Goal: Task Accomplishment & Management: Manage account settings

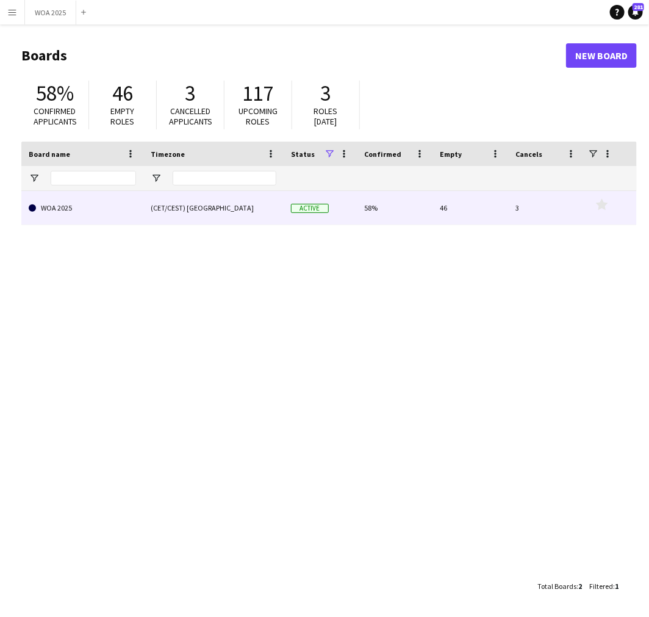
click at [121, 211] on link "WOA 2025" at bounding box center [82, 208] width 107 height 34
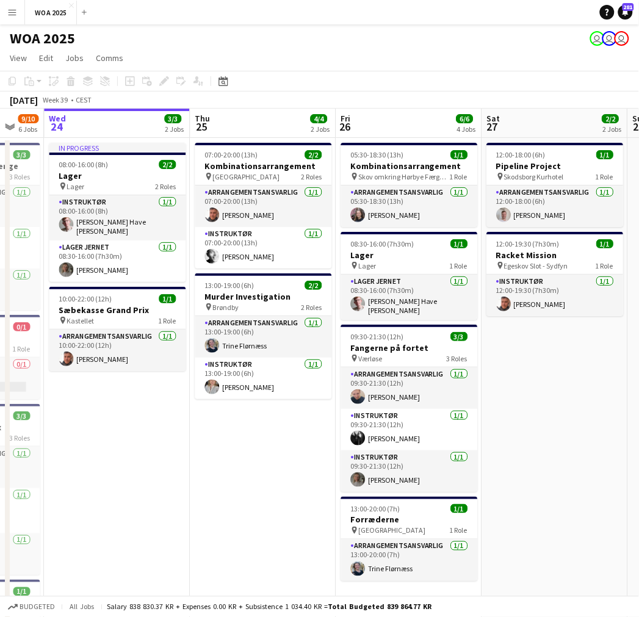
scroll to position [0, 397]
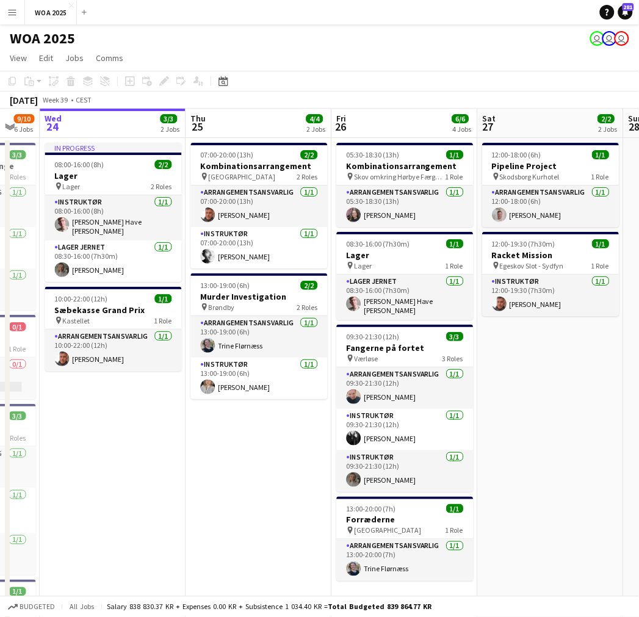
drag, startPoint x: 404, startPoint y: 468, endPoint x: 299, endPoint y: 470, distance: 105.5
click at [299, 470] on app-calendar-viewport "Sun 21 Mon 22 6/6 3 Jobs Tue 23 9/10 6 Jobs Wed 24 3/3 2 Jobs Thu 25 4/4 2 Jobs…" at bounding box center [319, 494] width 639 height 770
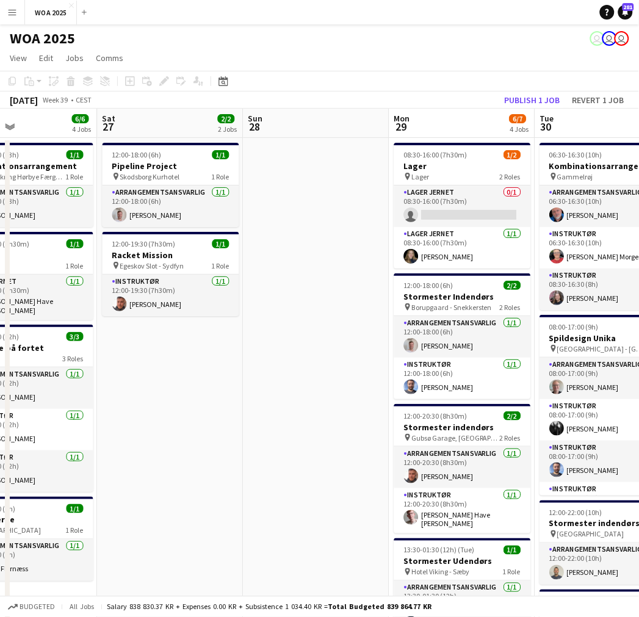
drag, startPoint x: 577, startPoint y: 378, endPoint x: 186, endPoint y: 349, distance: 392.1
click at [186, 349] on app-calendar-viewport "Wed 24 3/3 2 Jobs Thu 25 4/4 2 Jobs Fri 26 6/6 4 Jobs Sat 27 2/2 2 Jobs Sun 28 …" at bounding box center [319, 494] width 639 height 770
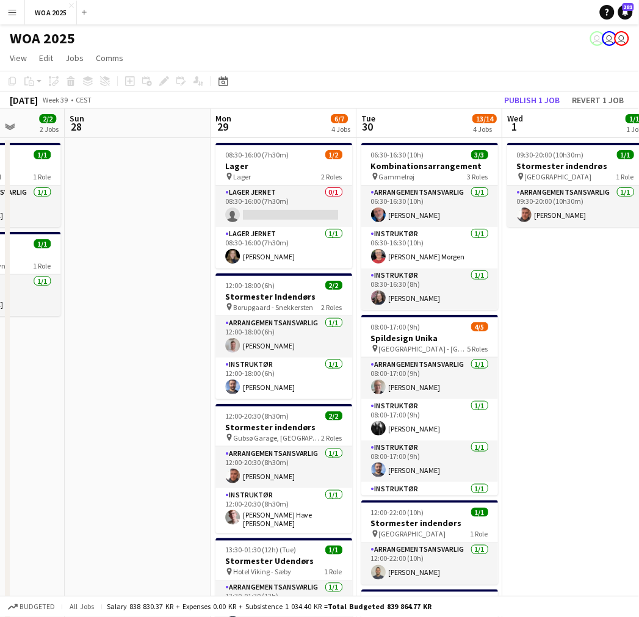
drag, startPoint x: 234, startPoint y: 351, endPoint x: 143, endPoint y: 349, distance: 90.3
click at [143, 349] on app-calendar-viewport "Wed 24 3/3 2 Jobs Thu 25 4/4 2 Jobs Fri 26 6/6 4 Jobs Sat 27 2/2 2 Jobs Sun 28 …" at bounding box center [319, 494] width 639 height 770
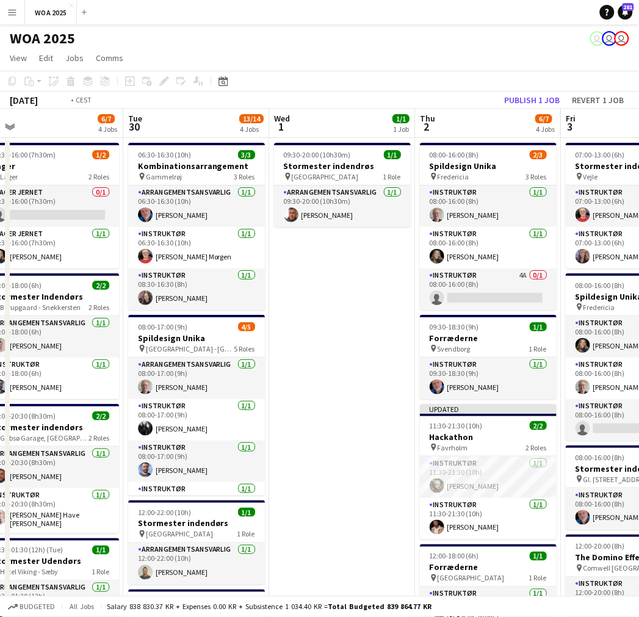
drag, startPoint x: 504, startPoint y: 357, endPoint x: 153, endPoint y: 345, distance: 350.9
click at [153, 345] on app-calendar-viewport "Thu 25 4/4 2 Jobs Fri 26 6/6 4 Jobs Sat 27 2/2 2 Jobs Sun 28 Mon 29 6/7 4 Jobs …" at bounding box center [319, 494] width 639 height 770
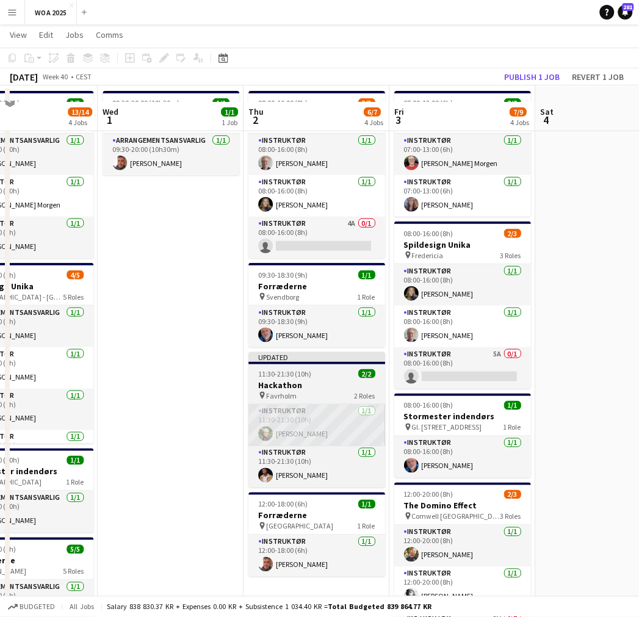
scroll to position [68, 0]
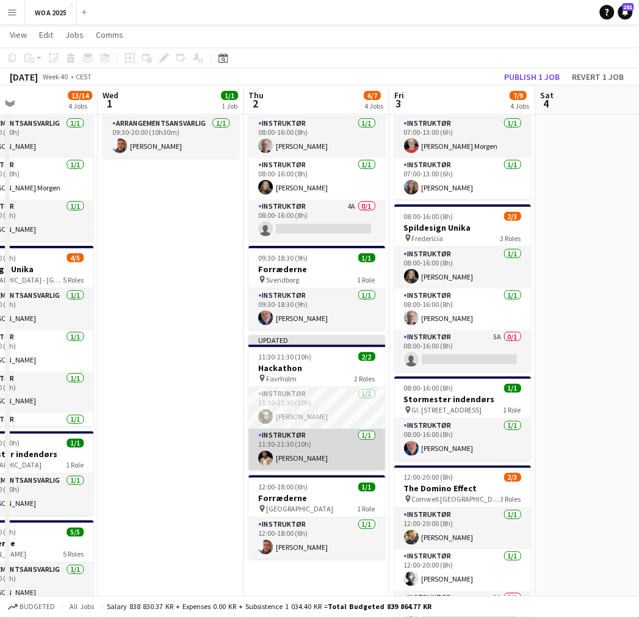
click at [281, 454] on app-card-role "Instruktør [DATE] 11:30-21:30 (10h) [PERSON_NAME]" at bounding box center [316, 449] width 137 height 41
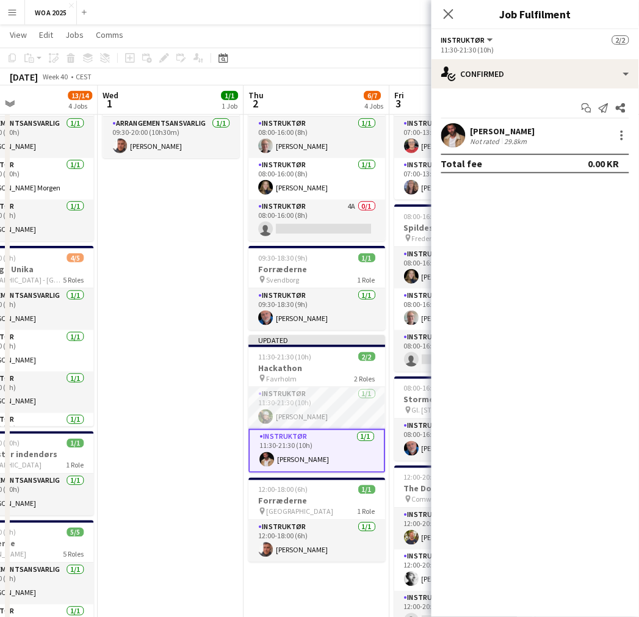
click at [462, 137] on app-user-avatar at bounding box center [453, 135] width 24 height 24
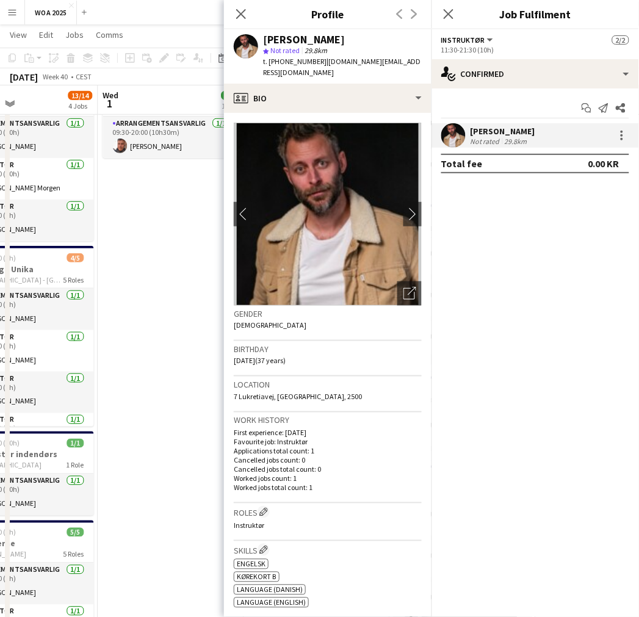
click at [151, 240] on app-date-cell "09:30-20:00 (10h30m) 1/1 Stormester indendrøs pin Aalborg 1 Role Arrangementsan…" at bounding box center [171, 439] width 146 height 741
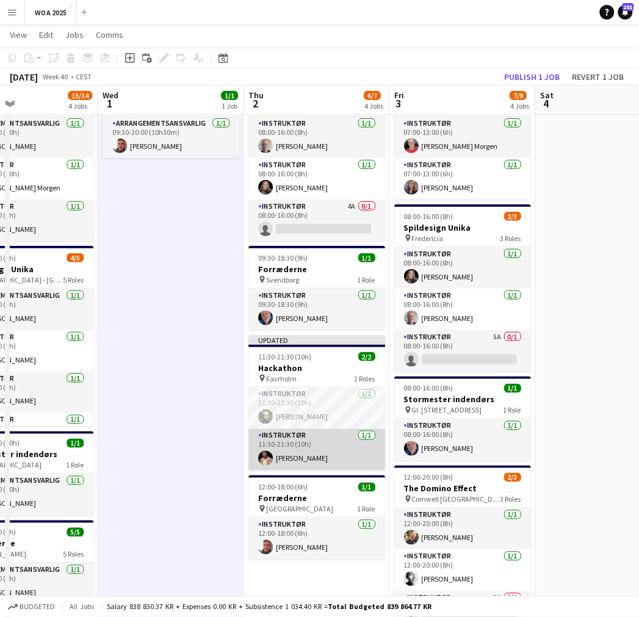
click at [290, 454] on app-card-role "Instruktør [DATE] 11:30-21:30 (10h) [PERSON_NAME]" at bounding box center [316, 449] width 137 height 41
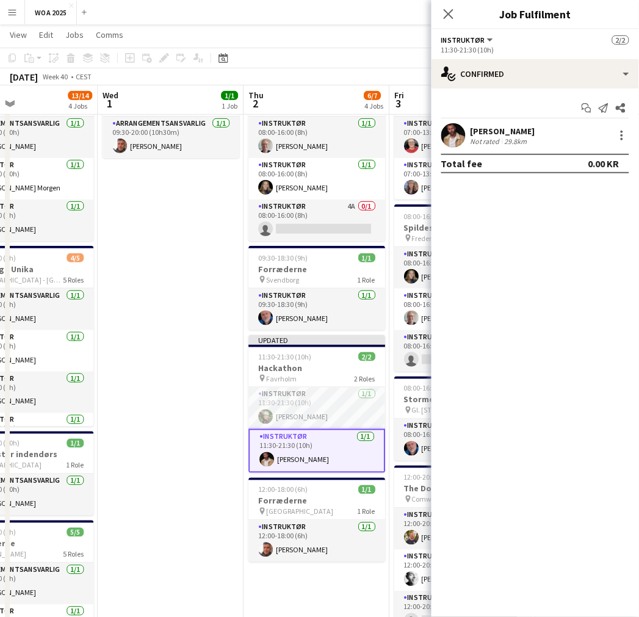
click at [455, 138] on app-user-avatar at bounding box center [453, 135] width 24 height 24
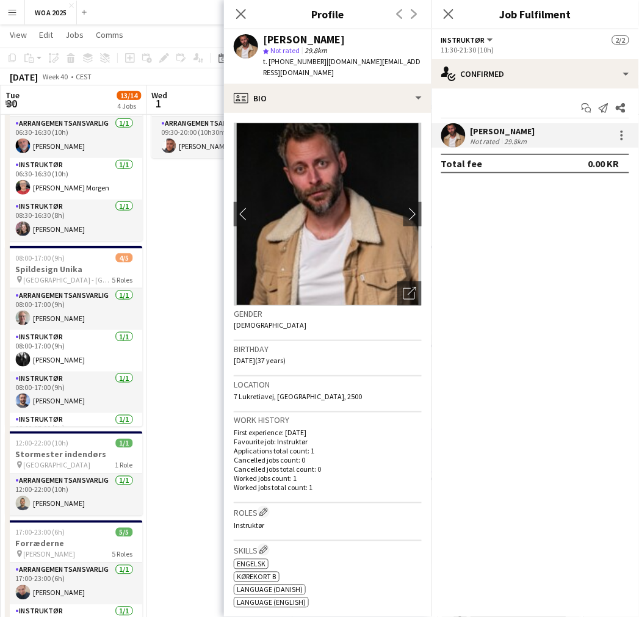
scroll to position [0, 417]
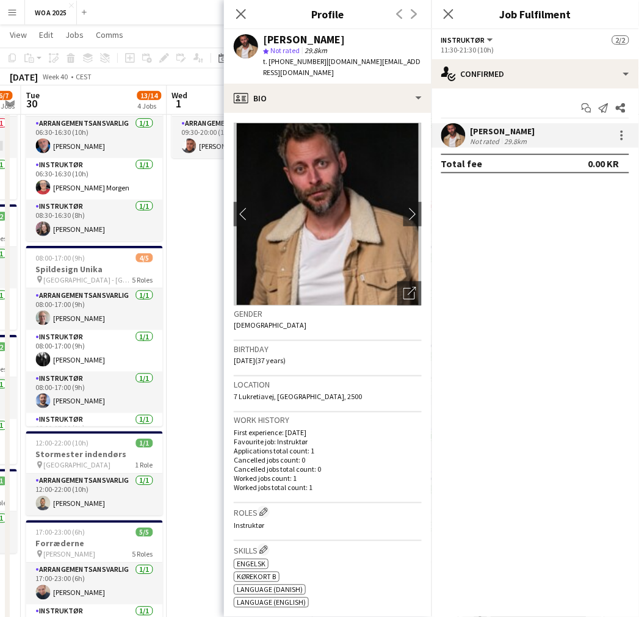
drag, startPoint x: 153, startPoint y: 260, endPoint x: 240, endPoint y: 273, distance: 88.2
click at [240, 273] on body "Menu Boards Boards Boards All jobs Status Workforce Workforce My Workforce Recr…" at bounding box center [319, 381] width 639 height 898
click at [190, 193] on app-date-cell "09:30-20:00 (10h30m) 1/1 Stormester indendrøs pin Aalborg 1 Role Arrangementsan…" at bounding box center [240, 439] width 146 height 741
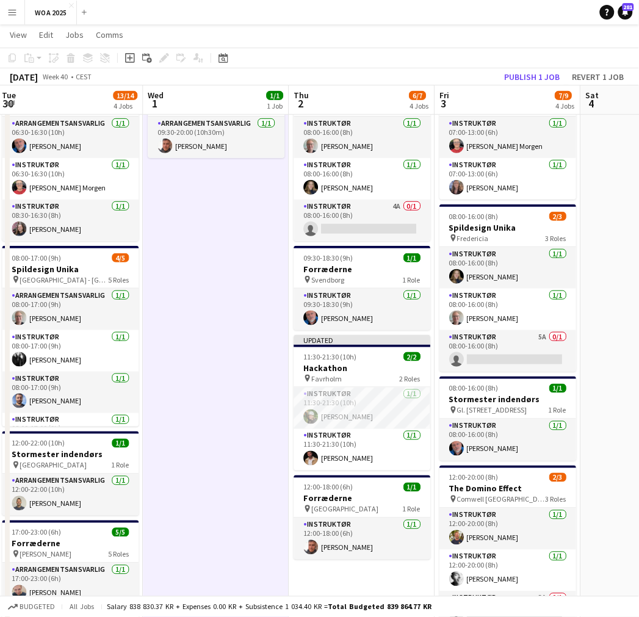
drag, startPoint x: 279, startPoint y: 288, endPoint x: 105, endPoint y: 288, distance: 174.4
click at [98, 289] on app-calendar-viewport "Sat 27 2/2 2 Jobs Sun 28 Mon 29 6/7 4 Jobs Tue 30 13/14 4 Jobs Wed 1 1/1 1 Job …" at bounding box center [319, 395] width 639 height 830
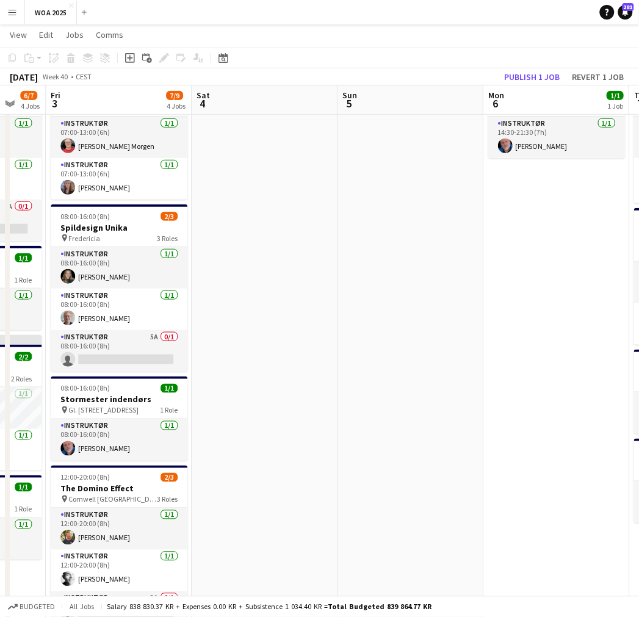
scroll to position [0, 539]
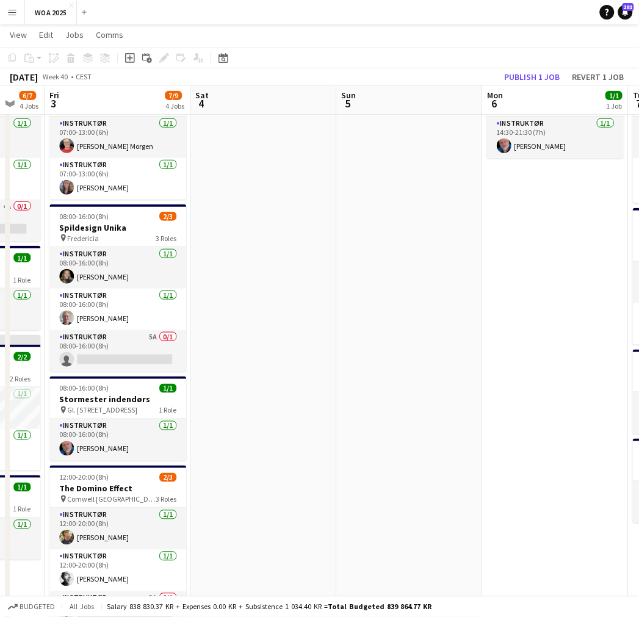
drag, startPoint x: 495, startPoint y: 293, endPoint x: 292, endPoint y: 290, distance: 203.8
click at [292, 290] on app-calendar-viewport "Mon 29 6/7 4 Jobs Tue 30 13/14 4 Jobs Wed 1 1/1 1 Job Thu 2 6/7 4 Jobs Fri 3 7/…" at bounding box center [319, 395] width 639 height 830
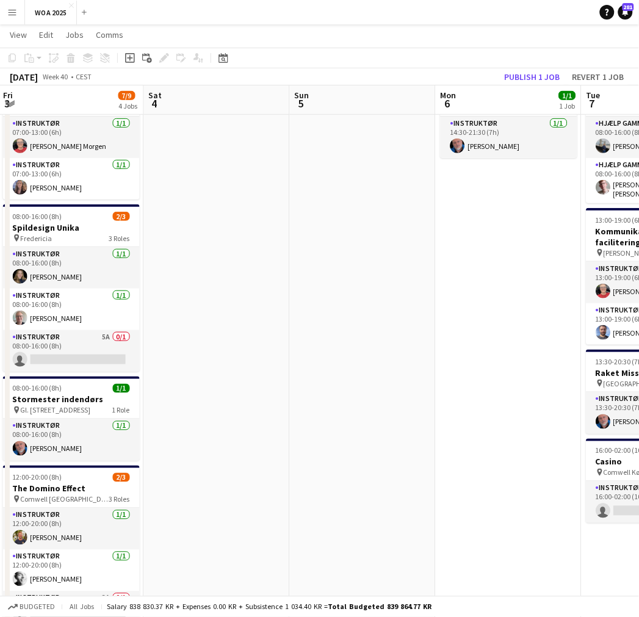
drag, startPoint x: 342, startPoint y: 302, endPoint x: 624, endPoint y: 299, distance: 282.4
click at [620, 299] on app-calendar-viewport "Wed 1 1/1 1 Job Thu 2 6/7 4 Jobs Fri 3 7/9 4 Jobs Sat 4 Sun 5 Mon 6 1/1 1 Job T…" at bounding box center [319, 395] width 639 height 830
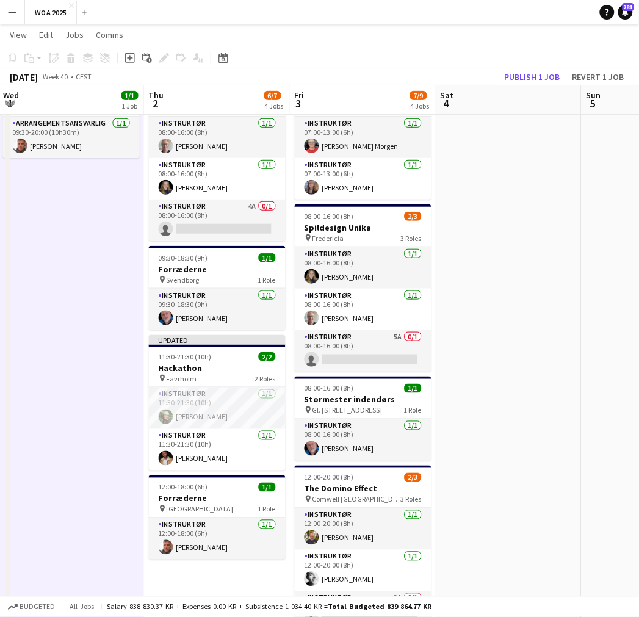
scroll to position [0, 266]
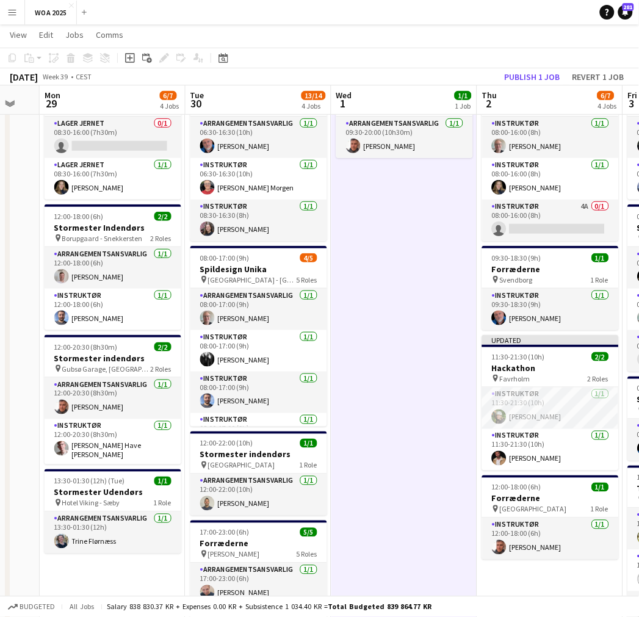
drag, startPoint x: 92, startPoint y: 282, endPoint x: 398, endPoint y: 279, distance: 305.6
click at [398, 279] on app-calendar-viewport "Sat 27 2/2 2 Jobs Sun 28 Mon 29 6/7 4 Jobs Tue 30 13/14 4 Jobs Wed 1 1/1 1 Job …" at bounding box center [319, 395] width 639 height 830
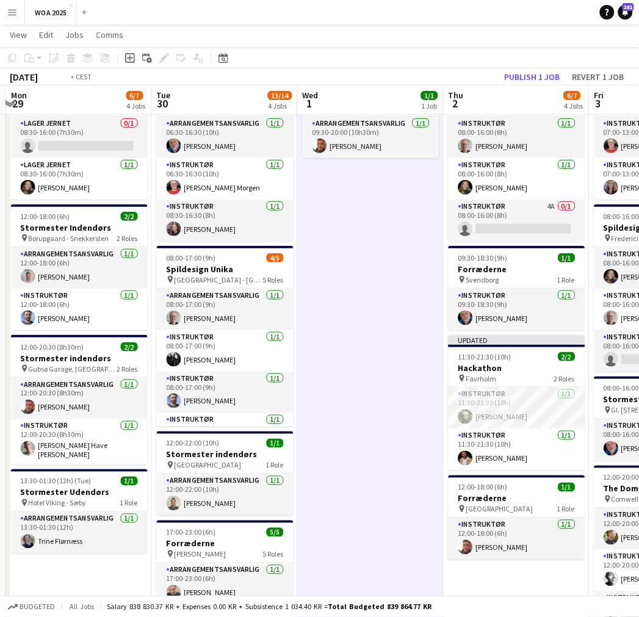
scroll to position [0, 317]
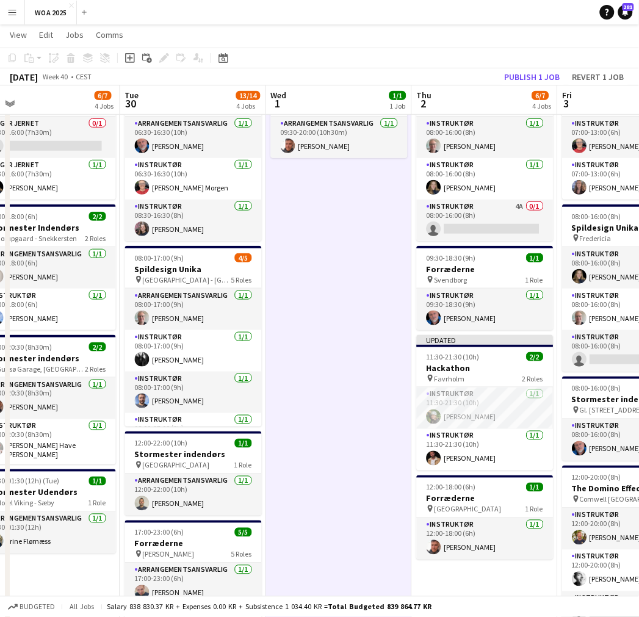
drag, startPoint x: 425, startPoint y: 284, endPoint x: 360, endPoint y: 294, distance: 66.1
click at [360, 294] on app-calendar-viewport "Sat 27 2/2 2 Jobs Sun 28 Mon 29 6/7 4 Jobs Tue 30 13/14 4 Jobs Wed 1 1/1 1 Job …" at bounding box center [319, 395] width 639 height 830
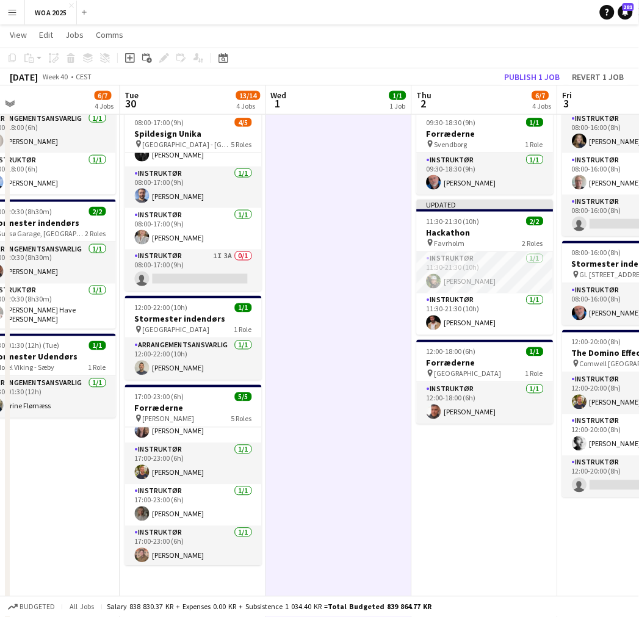
scroll to position [70, 0]
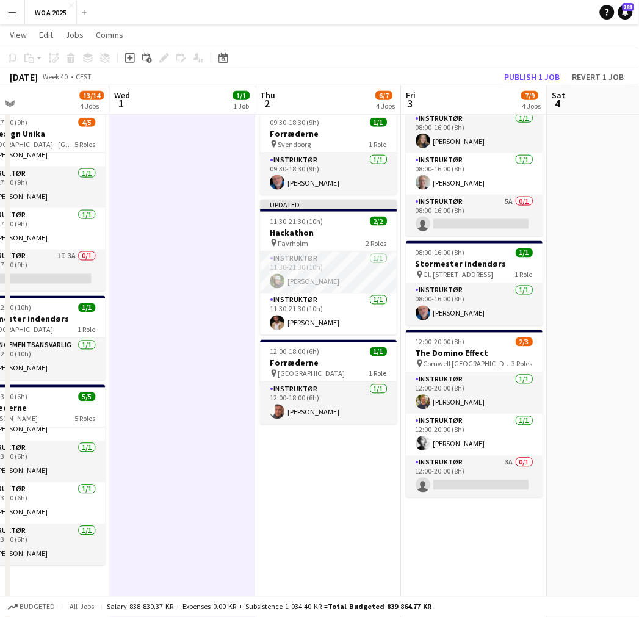
drag, startPoint x: 377, startPoint y: 412, endPoint x: 215, endPoint y: 442, distance: 164.3
click at [215, 442] on app-calendar-viewport "Sat 27 2/2 2 Jobs Sun 28 Mon 29 6/7 4 Jobs Tue 30 13/14 4 Jobs Wed 1 1/1 1 Job …" at bounding box center [319, 259] width 639 height 830
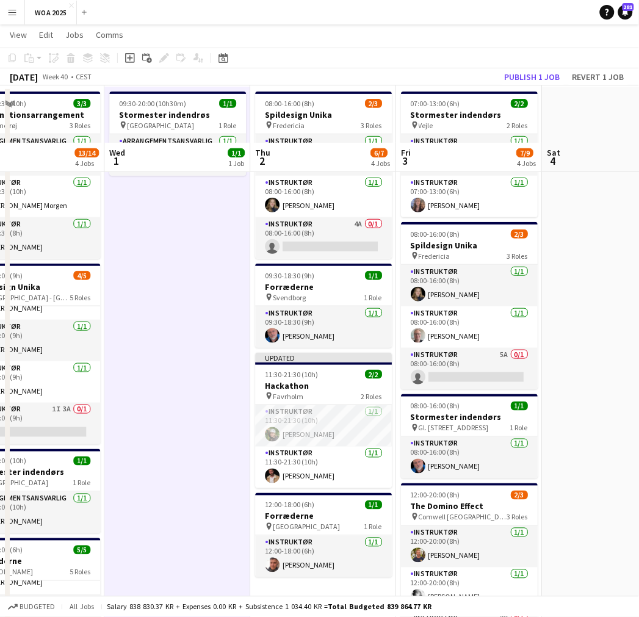
scroll to position [135, 0]
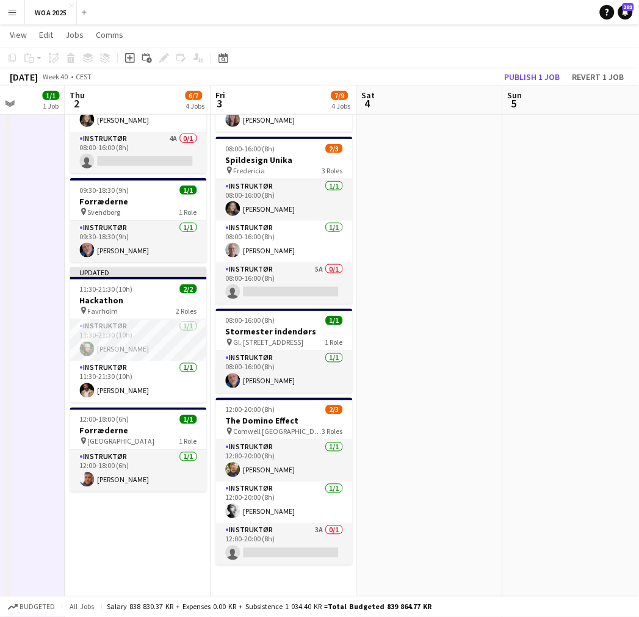
drag, startPoint x: 576, startPoint y: 393, endPoint x: 325, endPoint y: 388, distance: 251.4
click at [332, 389] on app-calendar-viewport "Mon 29 6/7 4 Jobs Tue 30 13/14 4 Jobs Wed 1 1/1 1 Job Thu 2 6/7 4 Jobs Fri 3 7/…" at bounding box center [319, 327] width 639 height 830
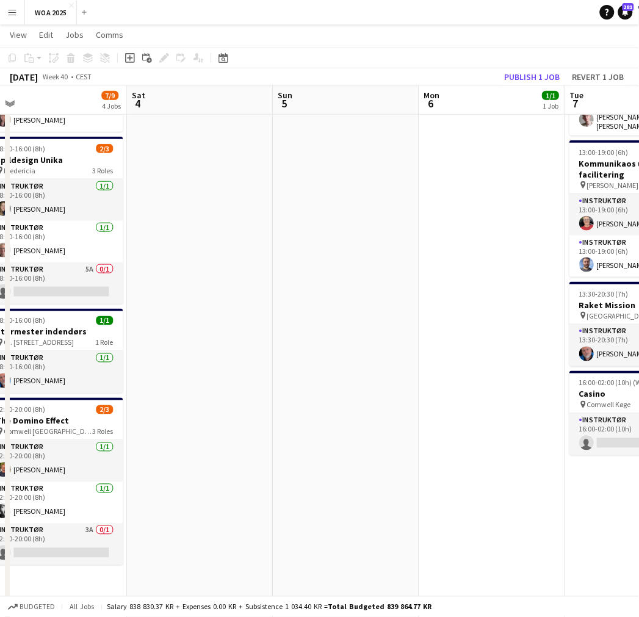
drag, startPoint x: 528, startPoint y: 372, endPoint x: 323, endPoint y: 377, distance: 205.0
click at [304, 379] on app-calendar-viewport "Tue 30 13/14 4 Jobs Wed 1 1/1 1 Job Thu 2 6/7 4 Jobs Fri 3 7/9 4 Jobs Sat 4 Sun…" at bounding box center [319, 327] width 639 height 830
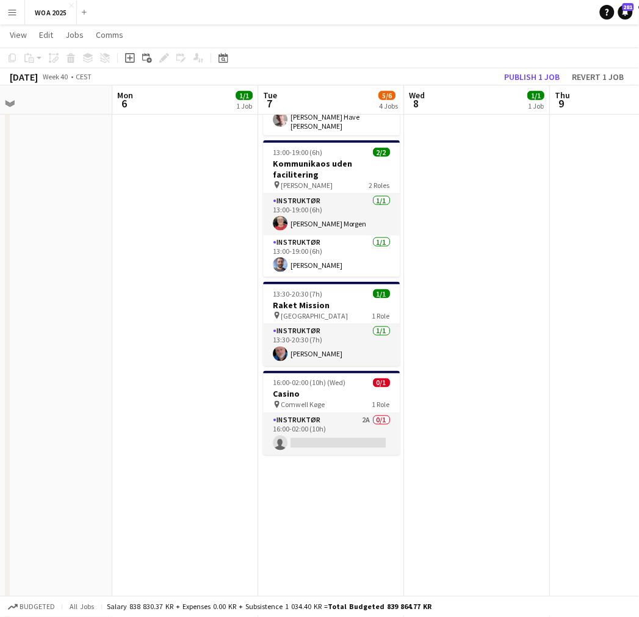
scroll to position [0, 504]
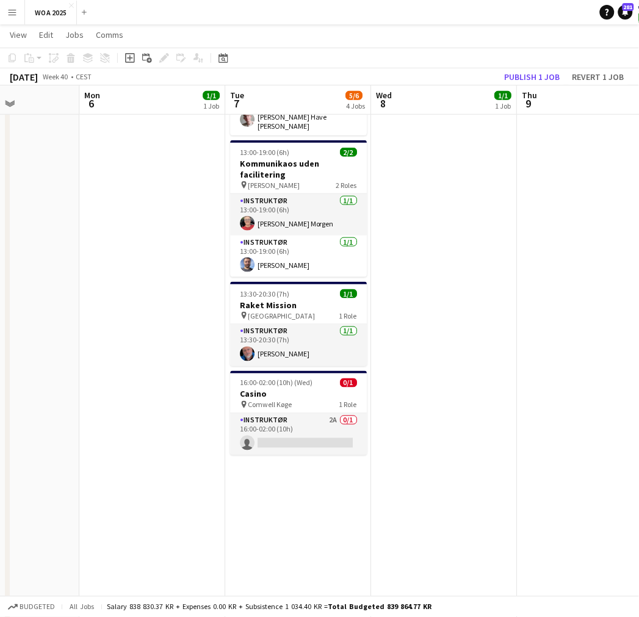
drag, startPoint x: 418, startPoint y: 377, endPoint x: 138, endPoint y: 368, distance: 279.5
click at [138, 368] on app-calendar-viewport "Thu 2 6/7 4 Jobs Fri 3 7/9 4 Jobs Sat 4 Sun 5 Mon 6 1/1 1 Job Tue 7 5/6 4 Jobs …" at bounding box center [319, 327] width 639 height 830
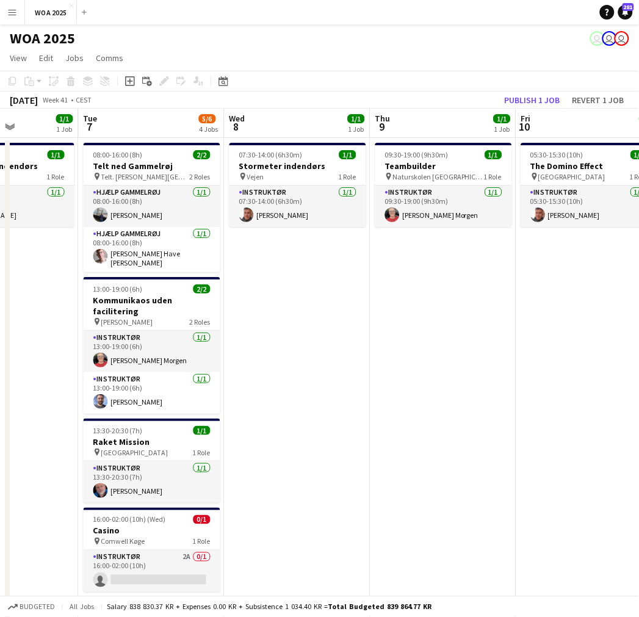
scroll to position [0, 355]
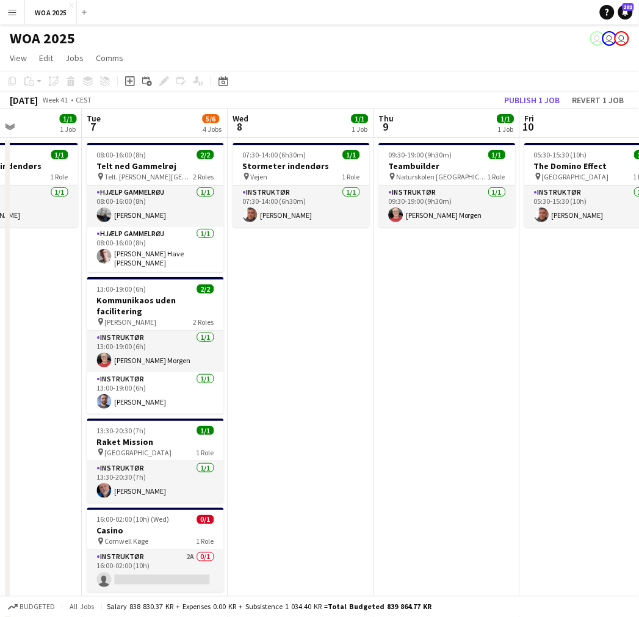
drag, startPoint x: 550, startPoint y: 409, endPoint x: 407, endPoint y: 400, distance: 143.0
click at [407, 400] on app-calendar-viewport "Sat 4 Sun 5 Mon 6 1/1 1 Job Tue 7 5/6 4 Jobs Wed 8 1/1 1 Job Thu 9 1/1 1 Job Fr…" at bounding box center [319, 494] width 639 height 770
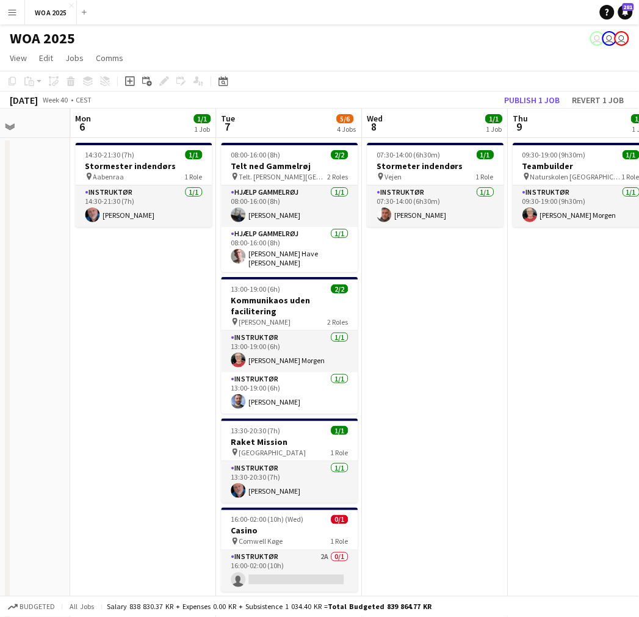
scroll to position [0, 358]
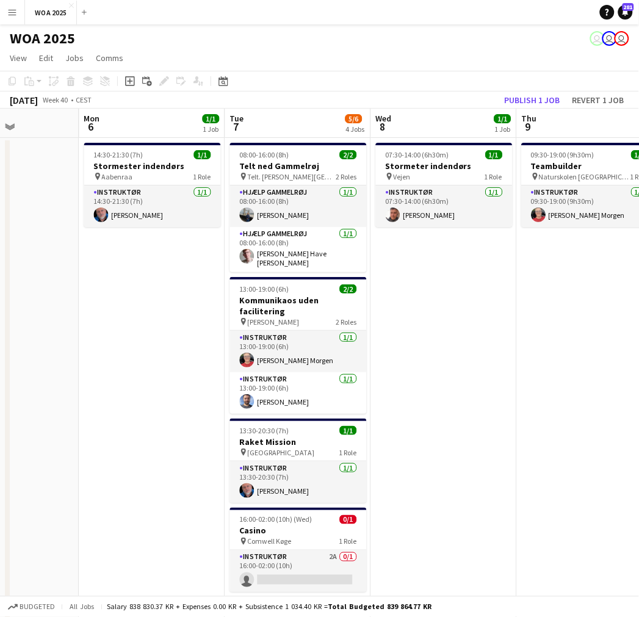
drag, startPoint x: 367, startPoint y: 307, endPoint x: 438, endPoint y: 316, distance: 71.3
click at [438, 316] on app-calendar-viewport "Fri 3 7/9 4 Jobs Sat 4 Sun 5 Mon 6 1/1 1 Job Tue 7 5/6 4 Jobs Wed 8 1/1 1 Job T…" at bounding box center [319, 494] width 639 height 770
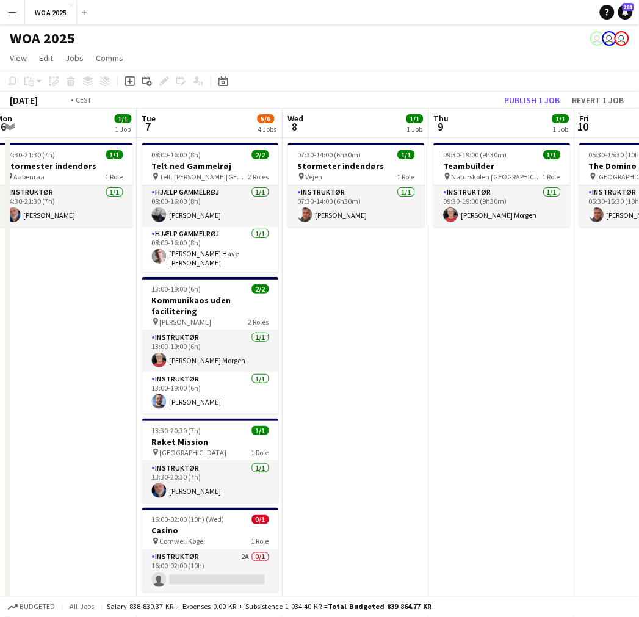
scroll to position [0, 252]
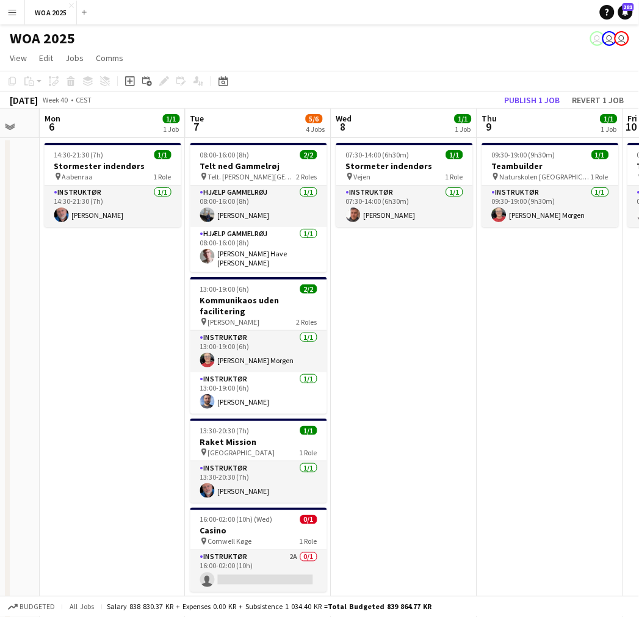
drag, startPoint x: 510, startPoint y: 320, endPoint x: 470, endPoint y: 320, distance: 39.6
click at [470, 320] on app-calendar-viewport "Sat 4 Sun 5 Mon 6 1/1 1 Job Tue 7 5/6 4 Jobs Wed 8 1/1 1 Job Thu 9 1/1 1 Job Fr…" at bounding box center [319, 494] width 639 height 770
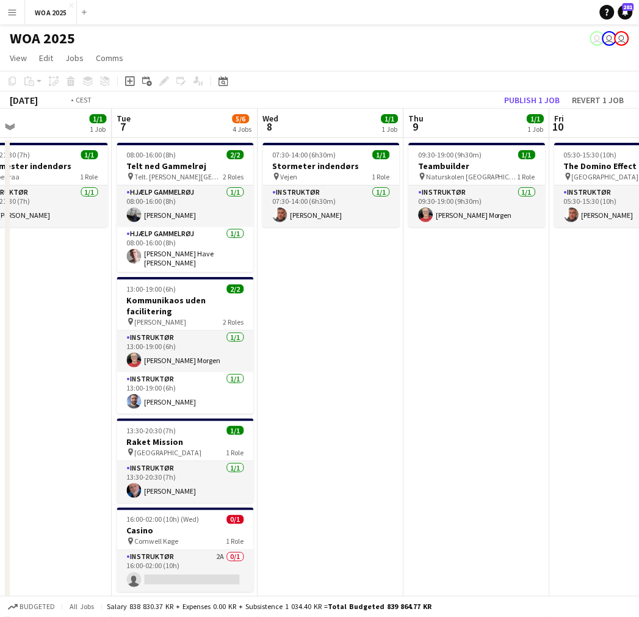
scroll to position [0, 520]
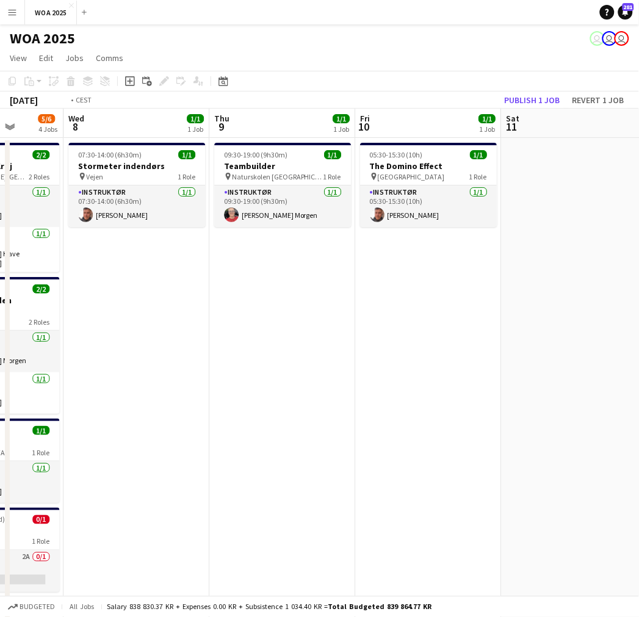
drag, startPoint x: 531, startPoint y: 254, endPoint x: 264, endPoint y: 250, distance: 267.2
click at [264, 250] on app-calendar-viewport "Sat 4 Sun 5 Mon 6 1/1 1 Job Tue 7 5/6 4 Jobs Wed 8 1/1 1 Job Thu 9 1/1 1 Job Fr…" at bounding box center [319, 494] width 639 height 770
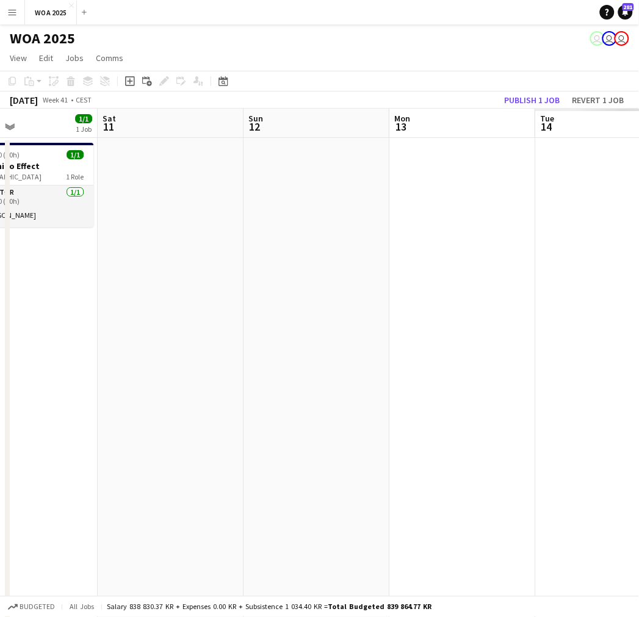
drag, startPoint x: 415, startPoint y: 277, endPoint x: 91, endPoint y: 271, distance: 323.3
click at [91, 271] on app-calendar-viewport "Mon 6 1/1 1 Job Tue 7 5/6 4 Jobs Wed 8 1/1 1 Job Thu 9 1/1 1 Job Fri 10 1/1 1 J…" at bounding box center [319, 494] width 639 height 770
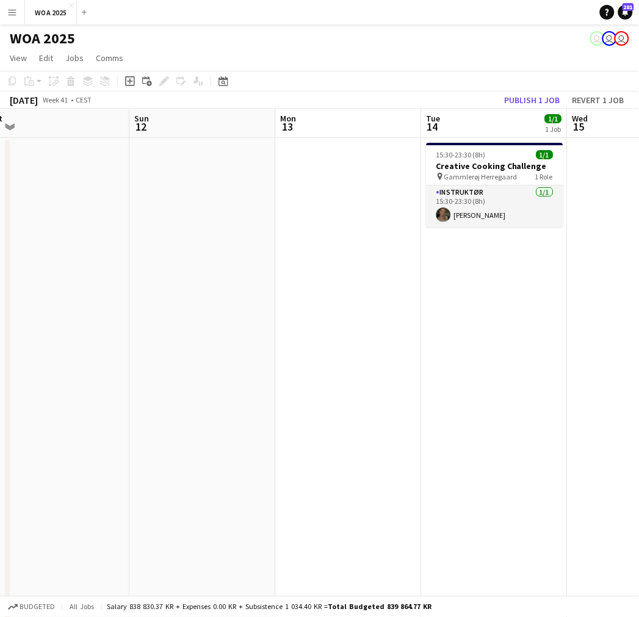
drag, startPoint x: 489, startPoint y: 268, endPoint x: 534, endPoint y: 269, distance: 45.1
click at [540, 271] on app-calendar-viewport "Thu 9 1/1 1 Job Fri 10 1/1 1 Job Sat 11 Sun 12 Mon 13 Tue 14 1/1 1 Job Wed 15 T…" at bounding box center [319, 494] width 639 height 770
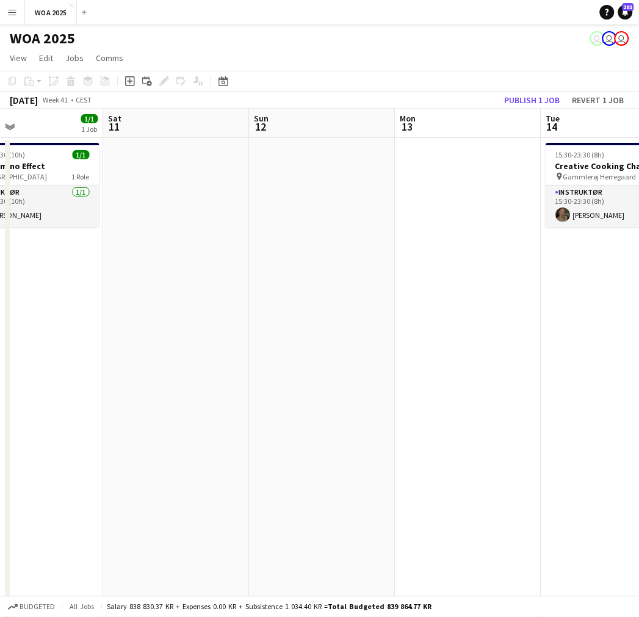
drag, startPoint x: 343, startPoint y: 265, endPoint x: 185, endPoint y: 266, distance: 158.0
click at [180, 265] on app-calendar-viewport "Wed 8 1/1 1 Job Thu 9 1/1 1 Job Fri 10 1/1 1 Job Sat 11 Sun 12 Mon 13 Tue 14 1/…" at bounding box center [319, 494] width 639 height 770
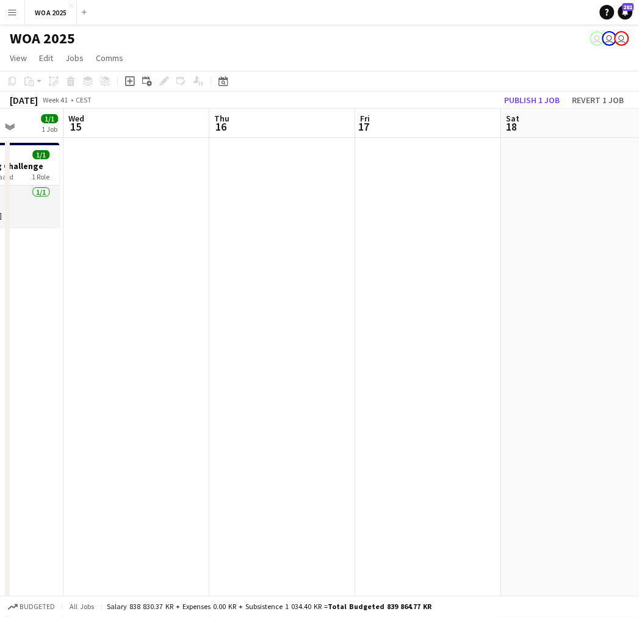
drag, startPoint x: 375, startPoint y: 271, endPoint x: 43, endPoint y: 258, distance: 331.5
click at [43, 258] on app-calendar-viewport "Sat 11 Sun 12 Mon 13 Tue 14 1/1 1 Job Wed 15 Thu 16 Fri 17 Sat 18 Sun 19 Mon 20…" at bounding box center [319, 494] width 639 height 770
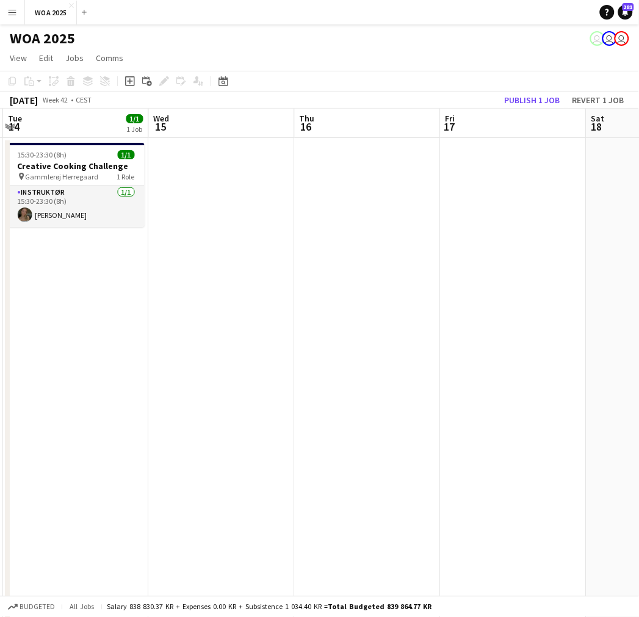
drag, startPoint x: 318, startPoint y: 268, endPoint x: 465, endPoint y: 276, distance: 147.2
click at [465, 276] on app-calendar-viewport "Sun 12 Mon 13 Tue 14 1/1 1 Job Wed 15 Thu 16 Fri 17 Sat 18 Sun 19 Mon 20 Tue 21…" at bounding box center [319, 494] width 639 height 770
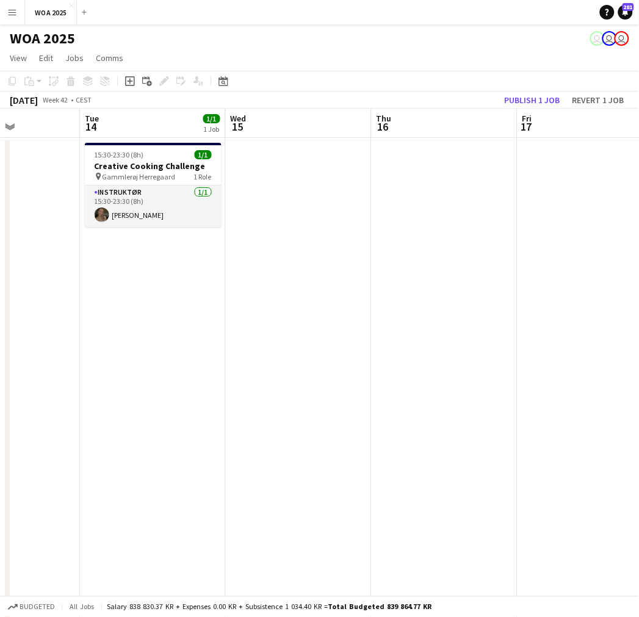
drag, startPoint x: 465, startPoint y: 276, endPoint x: 560, endPoint y: 269, distance: 95.4
click at [560, 269] on app-calendar-viewport "Sun 12 Mon 13 Tue 14 1/1 1 Job Wed 15 Thu 16 Fri 17 Sat 18 Sun 19 Mon 20 Tue 21…" at bounding box center [319, 494] width 639 height 770
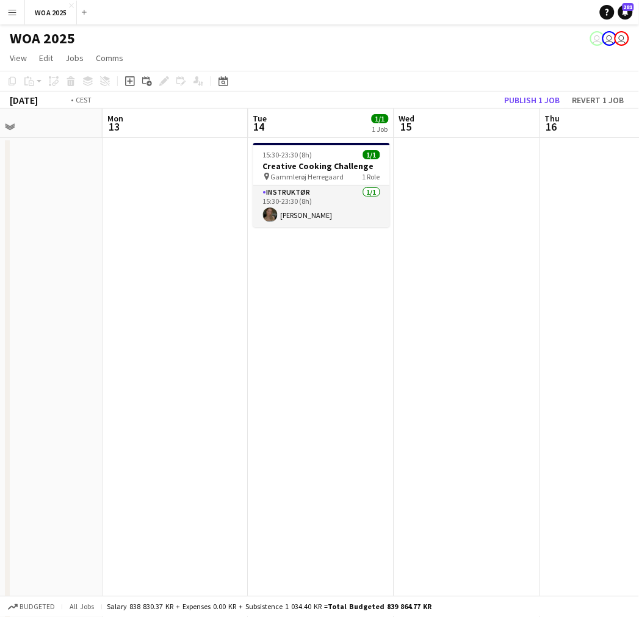
drag, startPoint x: 287, startPoint y: 270, endPoint x: 606, endPoint y: 278, distance: 319.7
click at [603, 278] on app-calendar-viewport "Sat 11 Sun 12 Mon 13 Tue 14 1/1 1 Job Wed 15 Thu 16 Fri 17 Sat 18 Sun 19 Mon 20…" at bounding box center [319, 494] width 639 height 770
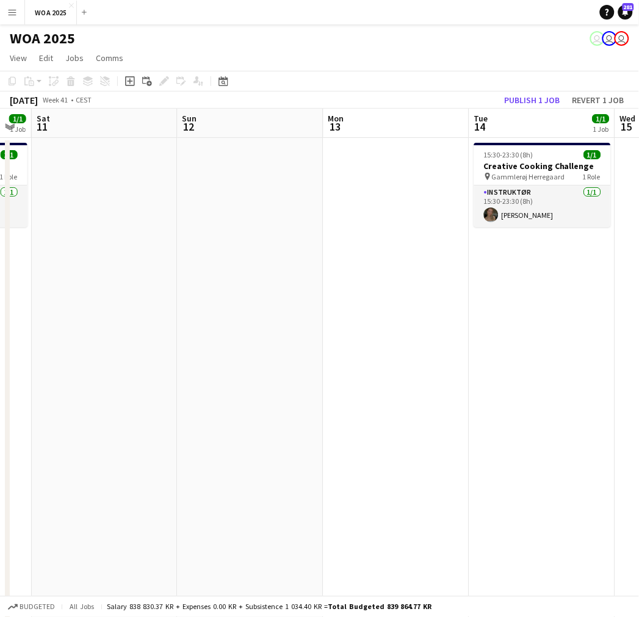
drag, startPoint x: 260, startPoint y: 263, endPoint x: 412, endPoint y: 263, distance: 151.3
click at [468, 265] on app-calendar-viewport "Thu 9 1/1 1 Job Fri 10 1/1 1 Job Sat 11 Sun 12 Mon 13 Tue 14 1/1 1 Job Wed 15 T…" at bounding box center [319, 494] width 639 height 770
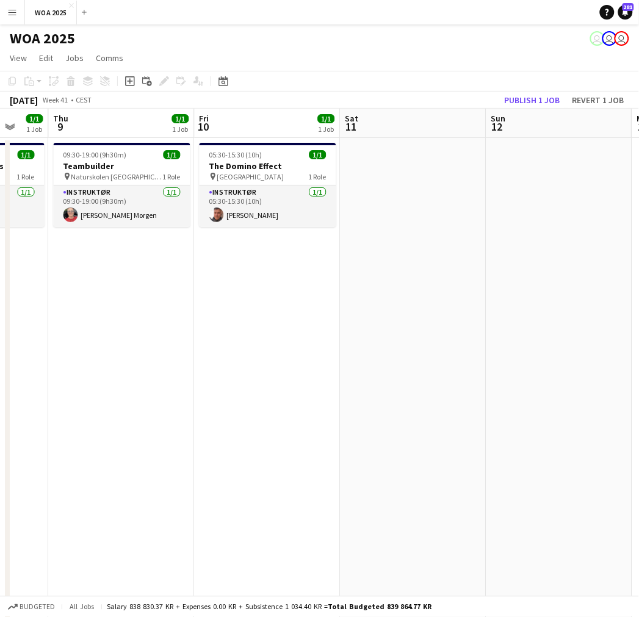
drag, startPoint x: 426, startPoint y: 265, endPoint x: 519, endPoint y: 266, distance: 93.3
click at [515, 267] on app-calendar-viewport "Mon 6 1/1 1 Job Tue 7 5/6 4 Jobs Wed 8 1/1 1 Job Thu 9 1/1 1 Job Fri 10 1/1 1 J…" at bounding box center [319, 494] width 639 height 770
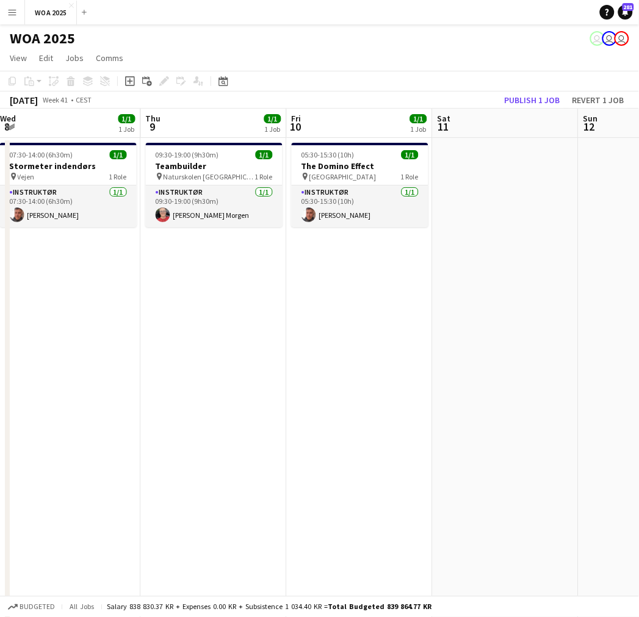
drag, startPoint x: 342, startPoint y: 281, endPoint x: 124, endPoint y: 282, distance: 217.2
click at [124, 282] on app-calendar-viewport "Mon 6 1/1 1 Job Tue 7 5/6 4 Jobs Wed 8 1/1 1 Job Thu 9 1/1 1 Job Fri 10 1/1 1 J…" at bounding box center [319, 494] width 639 height 770
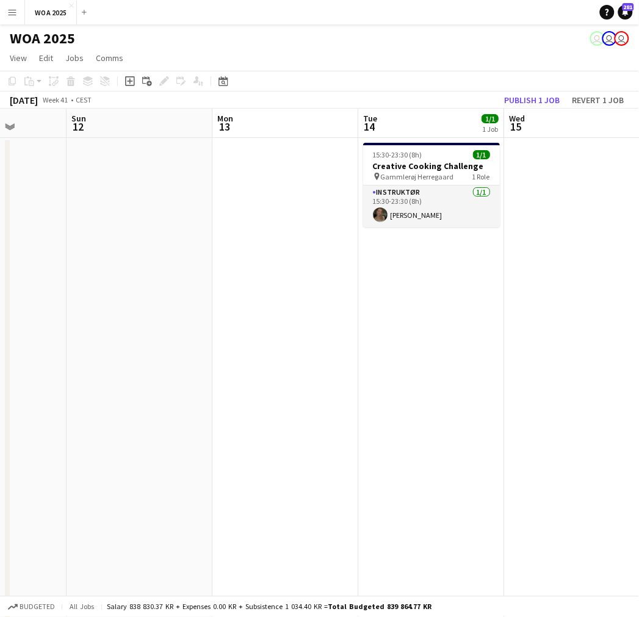
drag, startPoint x: 395, startPoint y: 287, endPoint x: 145, endPoint y: 296, distance: 249.6
click at [145, 296] on app-calendar-viewport "Wed 8 1/1 1 Job Thu 9 1/1 1 Job Fri 10 1/1 1 Job Sat 11 Sun 12 Mon 13 Tue 14 1/…" at bounding box center [319, 494] width 639 height 770
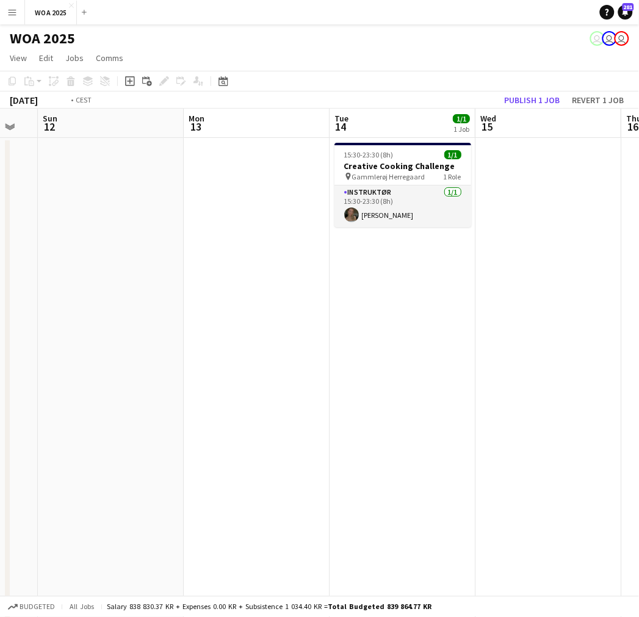
drag, startPoint x: 484, startPoint y: 297, endPoint x: 191, endPoint y: 305, distance: 293.5
click at [191, 305] on app-calendar-viewport "Wed 8 1/1 1 Job Thu 9 1/1 1 Job Fri 10 1/1 1 Job Sat 11 Sun 12 Mon 13 Tue 14 1/…" at bounding box center [319, 494] width 639 height 770
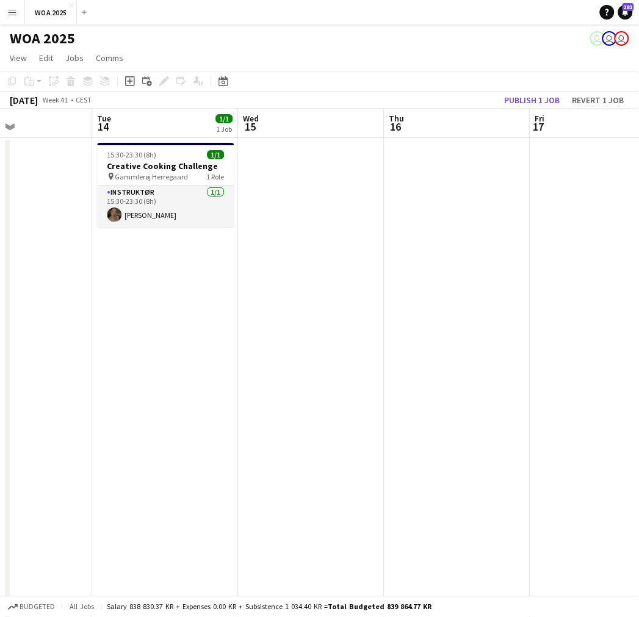
drag, startPoint x: 383, startPoint y: 299, endPoint x: 157, endPoint y: 309, distance: 226.5
click at [151, 309] on app-calendar-viewport "Fri 10 1/1 1 Job Sat 11 Sun 12 Mon 13 Tue 14 1/1 1 Job Wed 15 Thu 16 Fri 17 Sat…" at bounding box center [319, 494] width 639 height 770
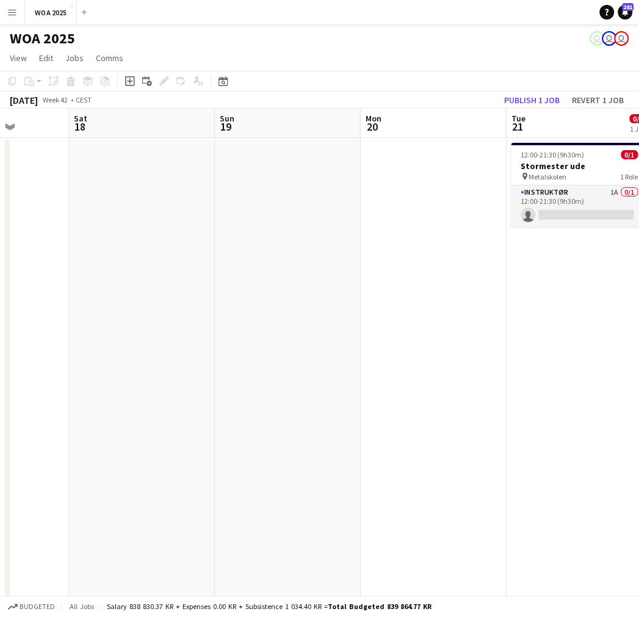
drag, startPoint x: 379, startPoint y: 299, endPoint x: 124, endPoint y: 301, distance: 255.6
click at [92, 301] on app-calendar-viewport "Mon 13 Tue 14 1/1 1 Job Wed 15 Thu 16 Fri 17 Sat 18 Sun 19 Mon 20 Tue 21 0/1 1 …" at bounding box center [319, 494] width 639 height 770
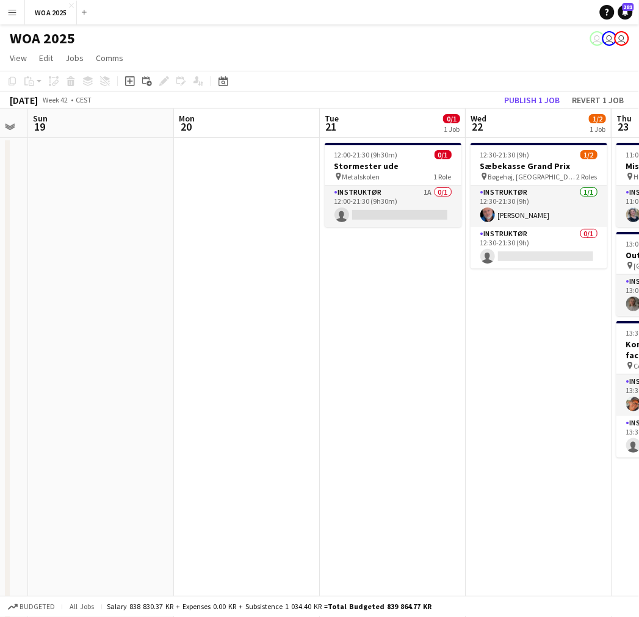
drag, startPoint x: 245, startPoint y: 298, endPoint x: 174, endPoint y: 310, distance: 71.8
click at [129, 307] on app-calendar-viewport "Wed 15 Thu 16 Fri 17 Sat 18 Sun 19 Mon 20 Tue 21 0/1 1 Job Wed 22 1/2 1 Job Thu…" at bounding box center [319, 494] width 639 height 770
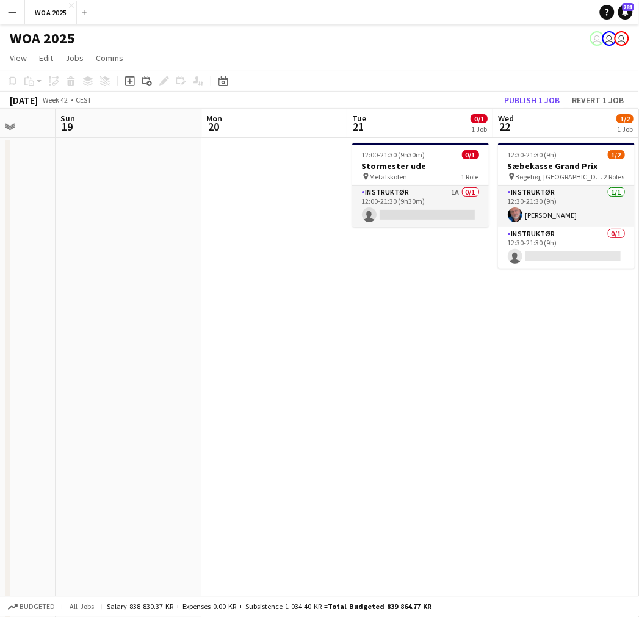
drag, startPoint x: 334, startPoint y: 312, endPoint x: 223, endPoint y: 311, distance: 110.4
click at [223, 311] on app-calendar-viewport "Wed 15 Thu 16 Fri 17 Sat 18 Sun 19 Mon 20 Tue 21 0/1 1 Job Wed 22 1/2 1 Job Thu…" at bounding box center [319, 494] width 639 height 770
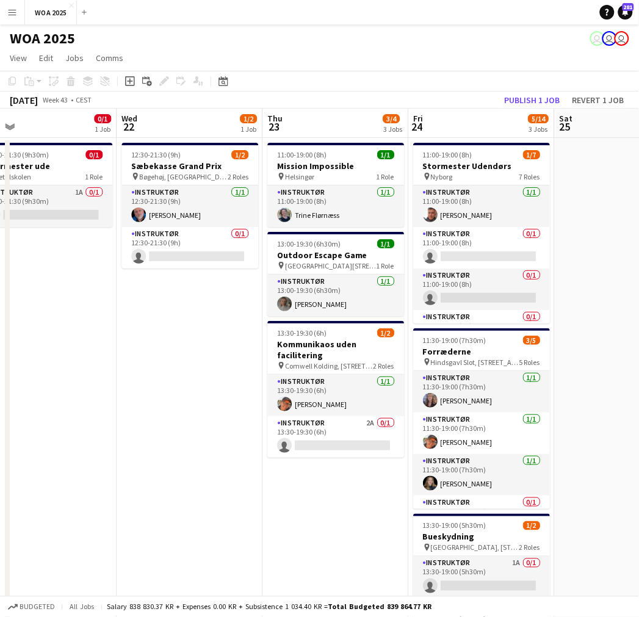
drag, startPoint x: 287, startPoint y: 294, endPoint x: 63, endPoint y: 285, distance: 224.0
click at [63, 285] on app-calendar-viewport "Sat 18 Sun 19 Mon 20 Tue 21 0/1 1 Job Wed 22 1/2 1 Job Thu 23 3/4 3 Jobs Fri 24…" at bounding box center [319, 494] width 639 height 770
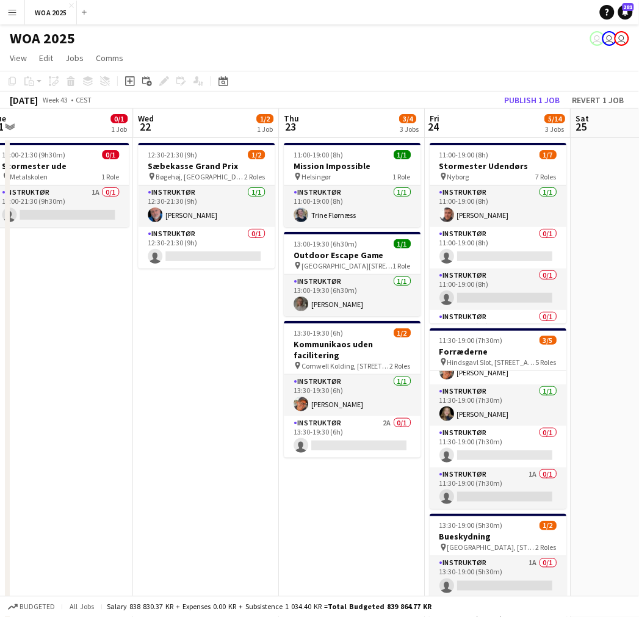
scroll to position [0, 453]
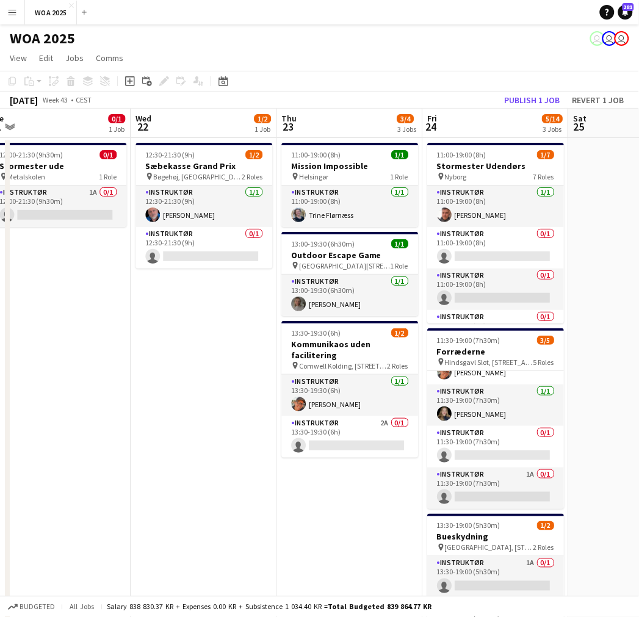
drag, startPoint x: 171, startPoint y: 353, endPoint x: 185, endPoint y: 375, distance: 26.9
click at [185, 375] on app-calendar-viewport "Sat 18 Sun 19 Mon 20 Tue 21 0/1 1 Job Wed 22 1/2 1 Job Thu 23 3/4 3 Jobs Fri 24…" at bounding box center [319, 494] width 639 height 770
click at [356, 173] on div "pin Helsingør 1 Role" at bounding box center [349, 176] width 137 height 10
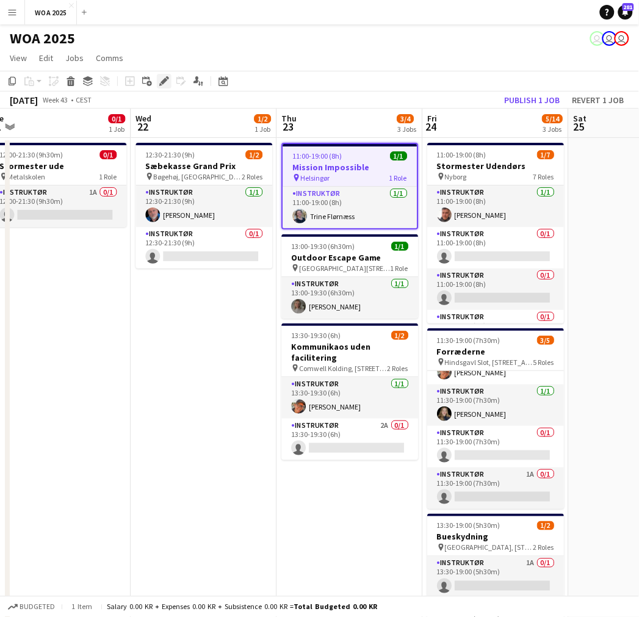
click at [160, 77] on icon "Edit" at bounding box center [164, 81] width 10 height 10
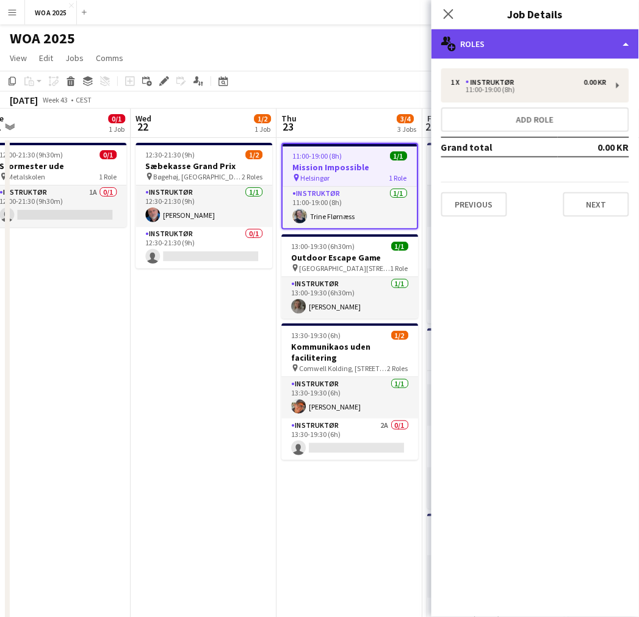
click at [523, 56] on div "multiple-users-add Roles" at bounding box center [534, 43] width 207 height 29
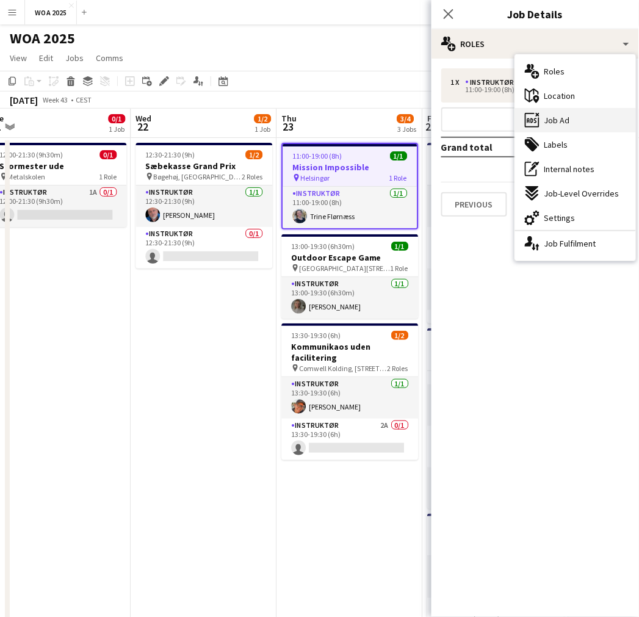
click at [580, 110] on div "ads-window Job Ad" at bounding box center [575, 120] width 121 height 24
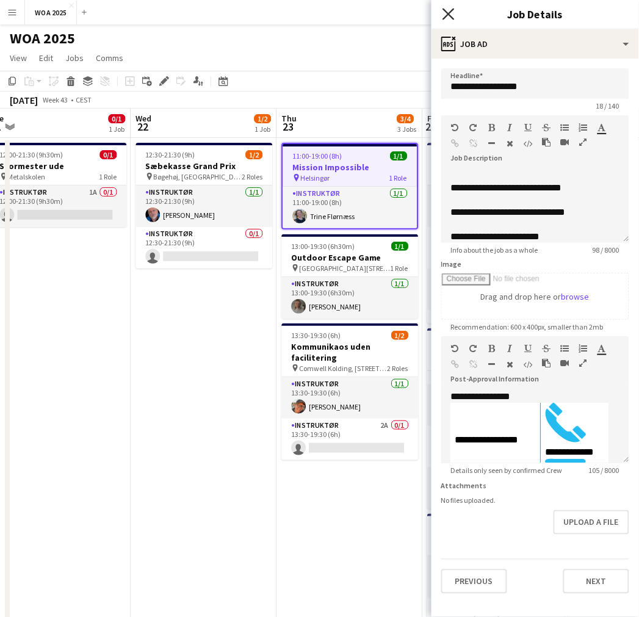
click at [446, 17] on icon "Close pop-in" at bounding box center [448, 14] width 12 height 12
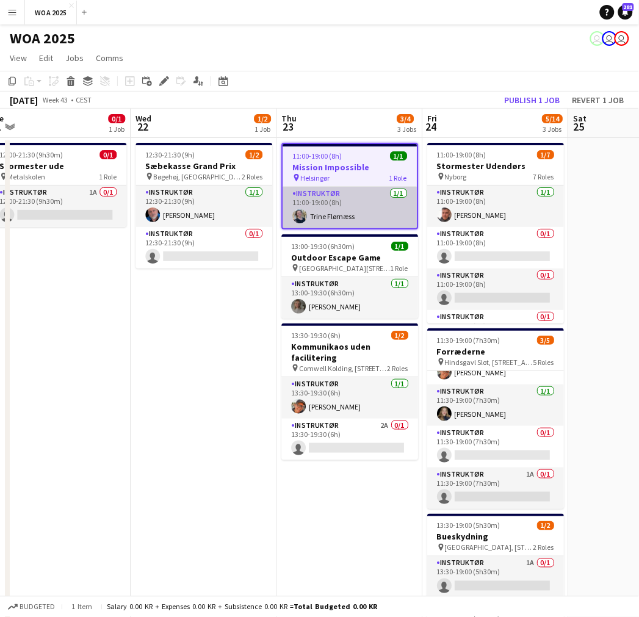
click at [365, 202] on app-card-role "Instruktør [DATE] 11:00-19:00 (8h) [PERSON_NAME]" at bounding box center [349, 207] width 134 height 41
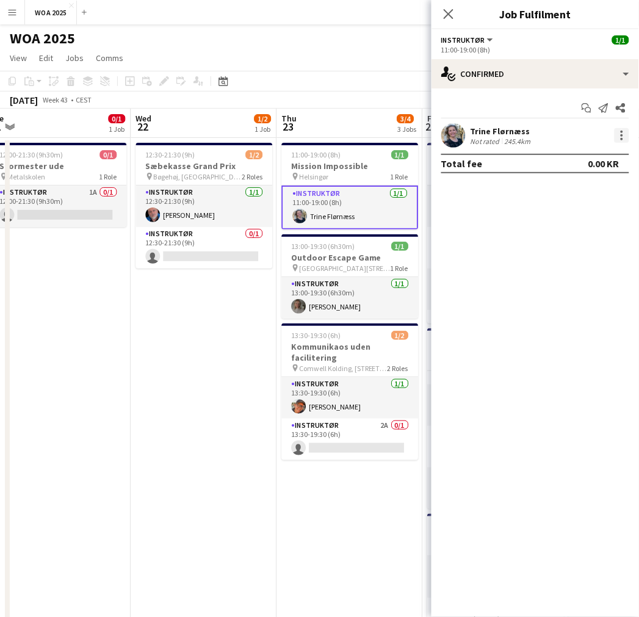
click at [617, 137] on div at bounding box center [621, 135] width 15 height 15
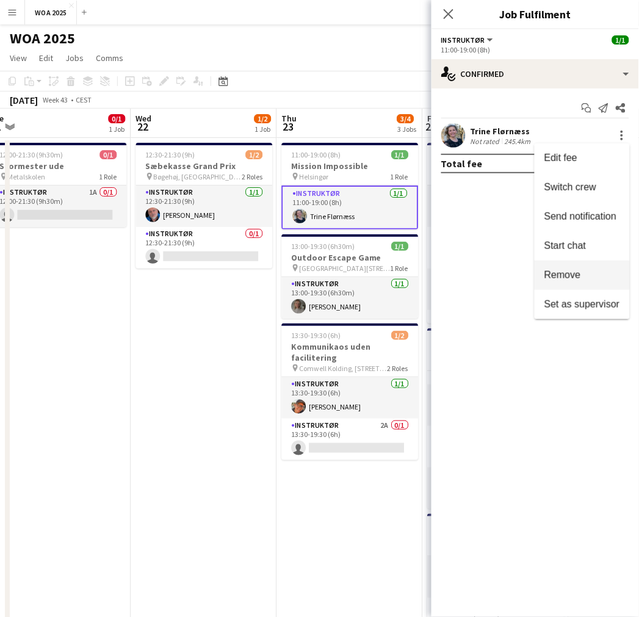
click at [586, 276] on span "Remove" at bounding box center [582, 275] width 76 height 11
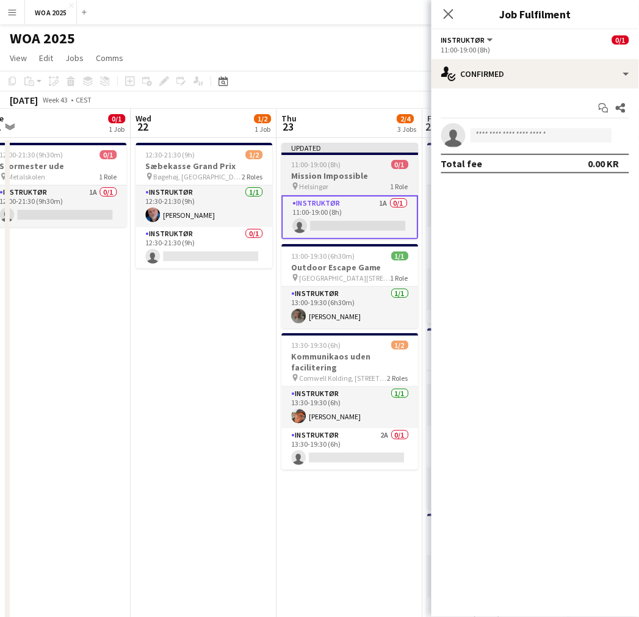
click at [332, 172] on h3 "Mission Impossible" at bounding box center [349, 175] width 137 height 11
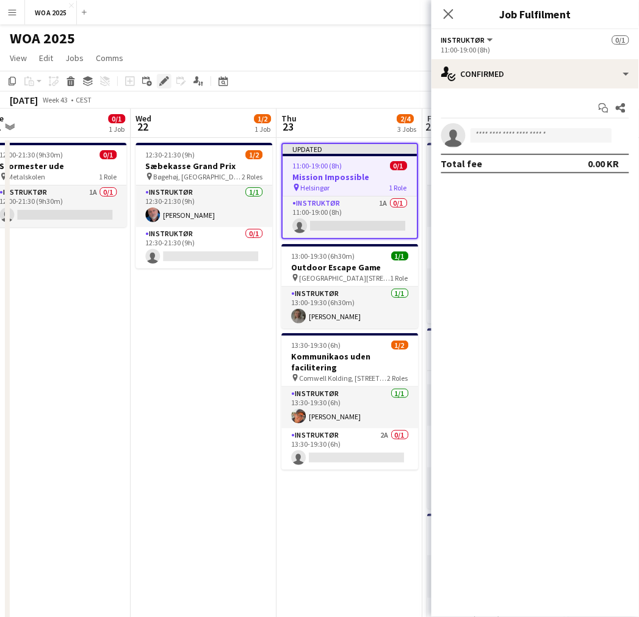
click at [165, 82] on icon "Edit" at bounding box center [164, 81] width 10 height 10
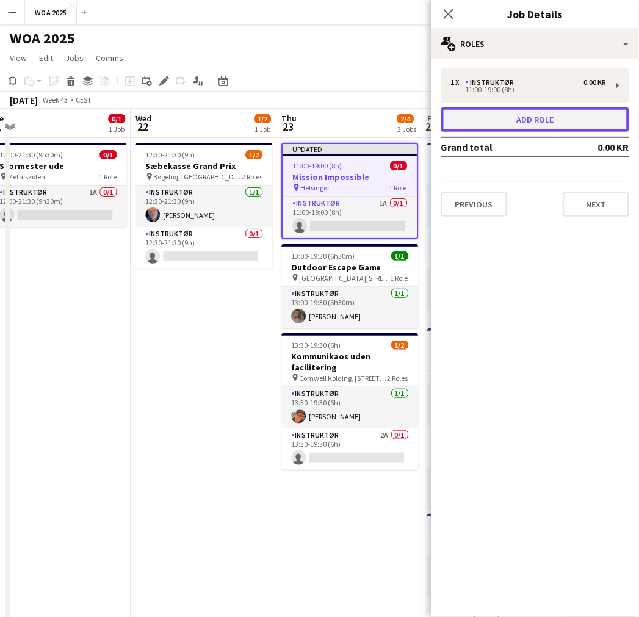
click at [545, 117] on button "Add role" at bounding box center [535, 119] width 188 height 24
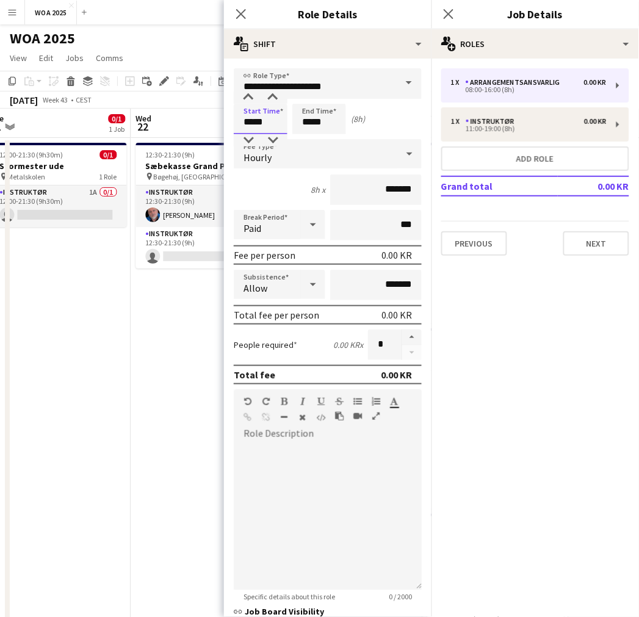
drag, startPoint x: 269, startPoint y: 120, endPoint x: 206, endPoint y: 122, distance: 62.9
click at [206, 122] on body "Menu Boards Boards Boards All jobs Status Workforce Workforce My Workforce Recr…" at bounding box center [319, 450] width 639 height 900
type input "*****"
click at [171, 316] on app-date-cell "12:30-21:30 (9h) 1/2 Sæbekasse Grand Prix pin Bøgehøj, Ebeltoft 2 Roles Instruk…" at bounding box center [204, 508] width 146 height 741
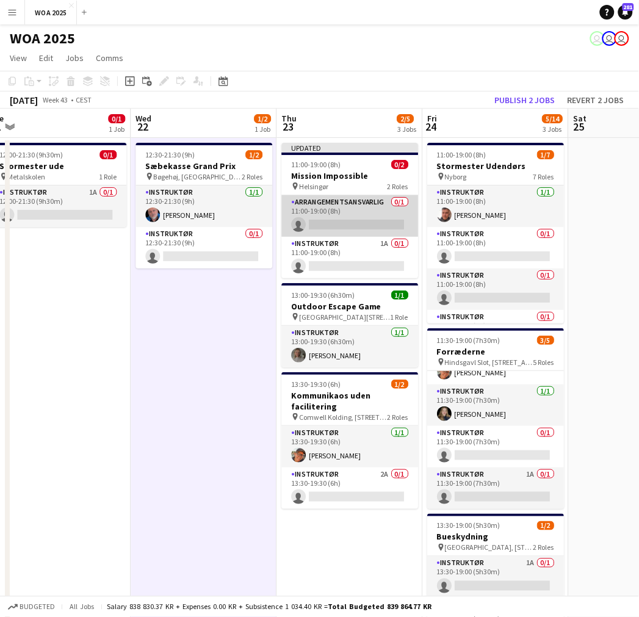
click at [352, 217] on app-card-role "Arrangementsansvarlig 0/1 11:00-19:00 (8h) single-neutral-actions" at bounding box center [349, 215] width 137 height 41
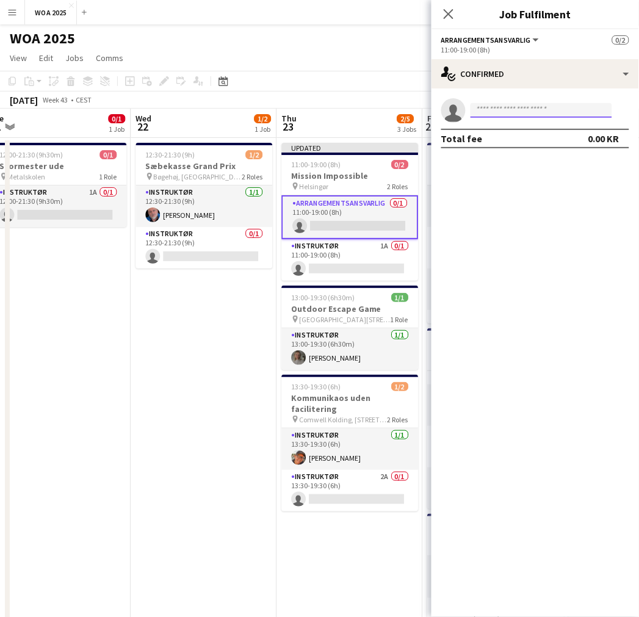
click at [519, 113] on input at bounding box center [541, 110] width 142 height 15
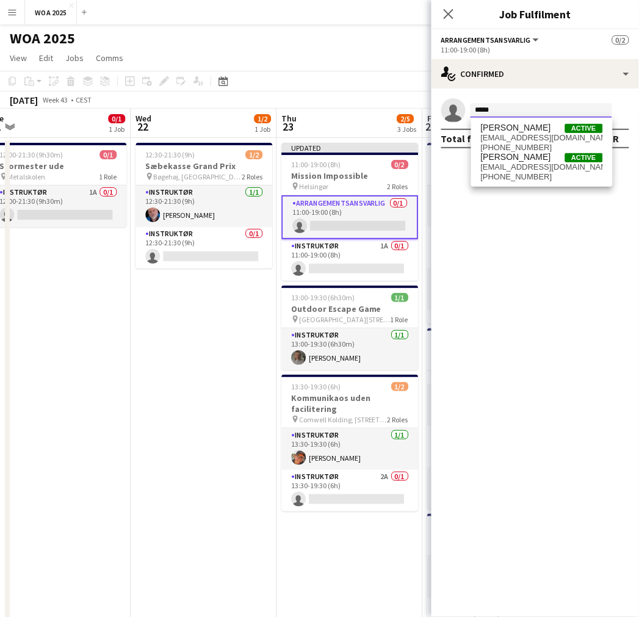
type input "*****"
click at [520, 155] on span "[PERSON_NAME]" at bounding box center [516, 157] width 70 height 10
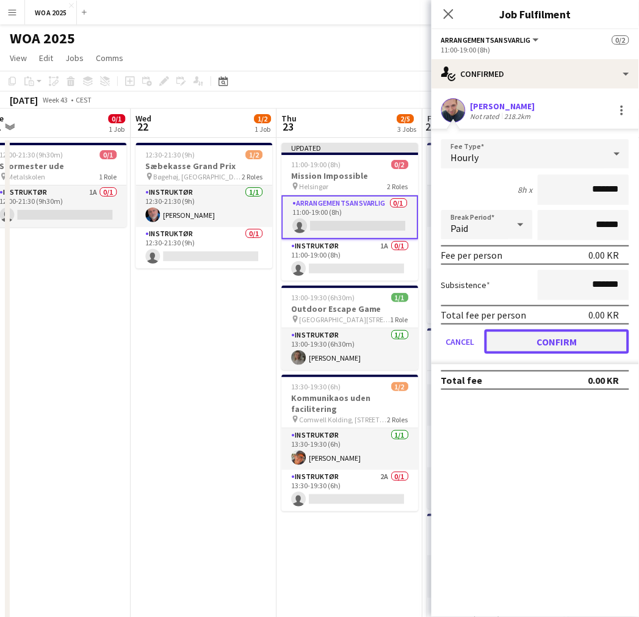
click at [539, 329] on button "Confirm" at bounding box center [556, 341] width 145 height 24
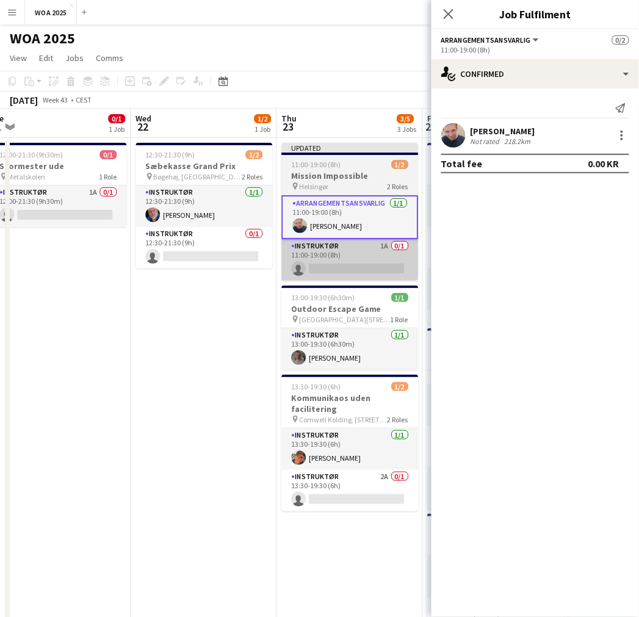
click at [348, 262] on app-card-role "Instruktør 1A 0/1 11:00-19:00 (8h) single-neutral-actions" at bounding box center [349, 259] width 137 height 41
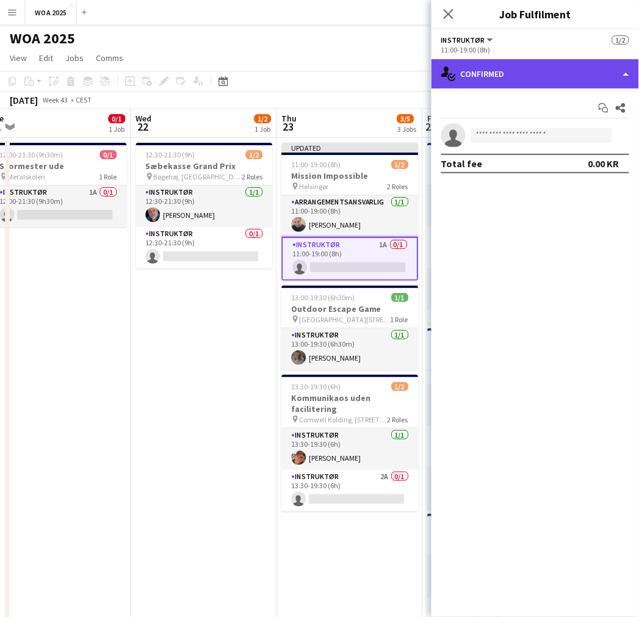
click at [535, 64] on div "single-neutral-actions-check-2 Confirmed" at bounding box center [534, 73] width 207 height 29
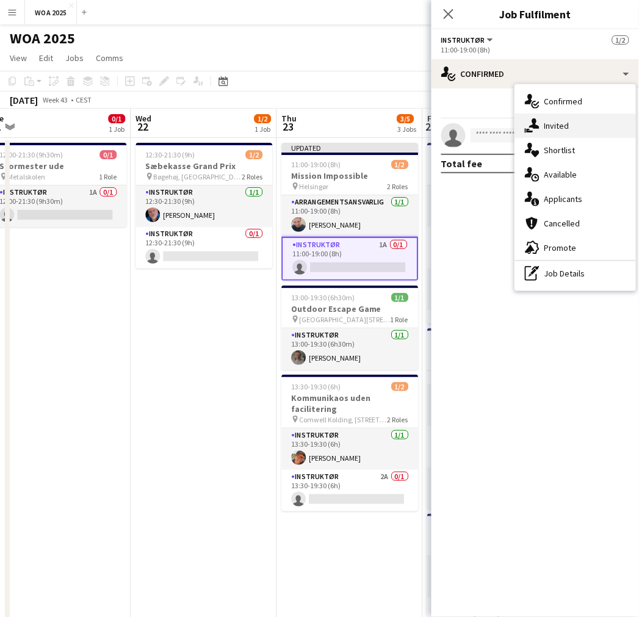
click at [575, 118] on div "single-neutral-actions-share-1 Invited" at bounding box center [575, 125] width 121 height 24
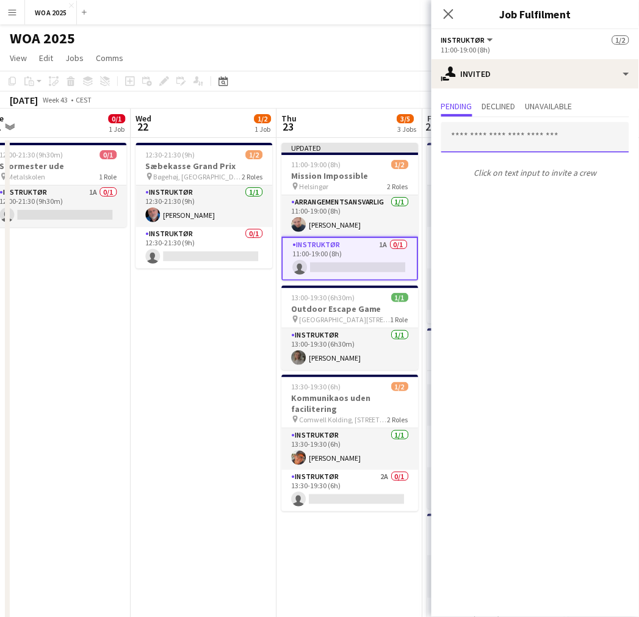
click at [517, 126] on input "text" at bounding box center [535, 137] width 188 height 30
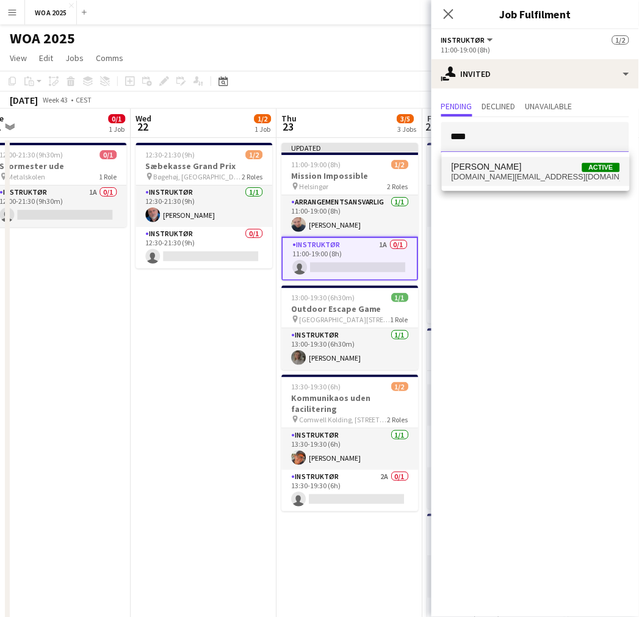
type input "****"
click at [516, 171] on span "[PERSON_NAME] Active" at bounding box center [535, 167] width 168 height 10
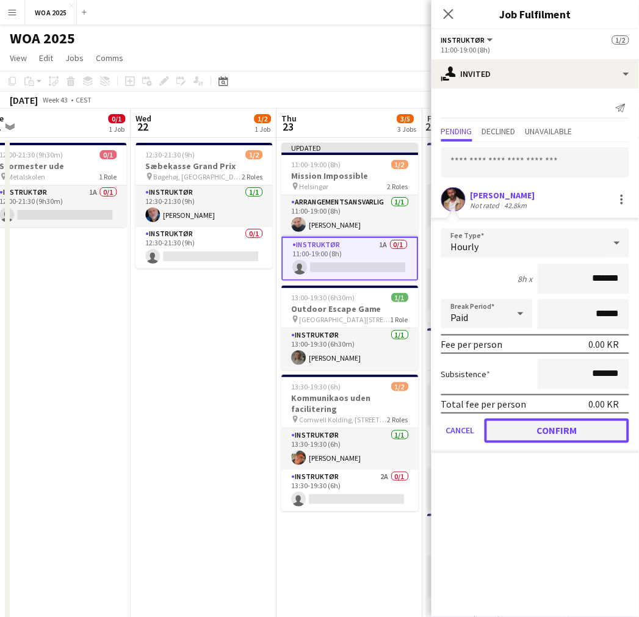
click at [545, 431] on button "Confirm" at bounding box center [556, 430] width 145 height 24
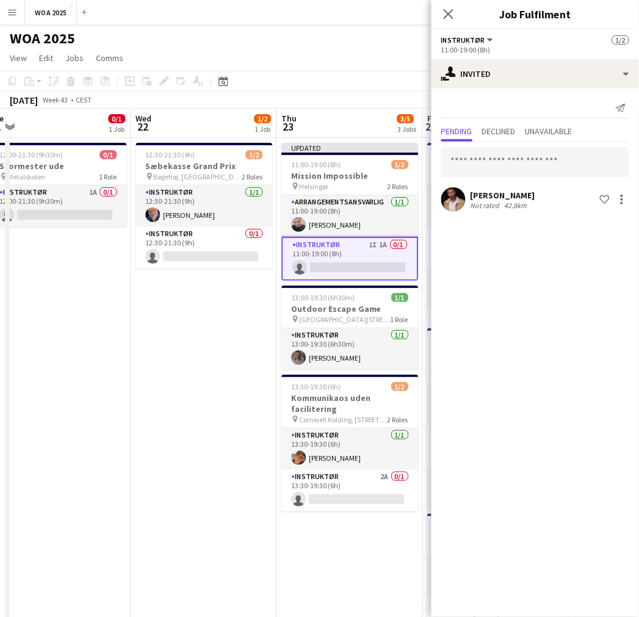
click at [218, 345] on app-date-cell "12:30-21:30 (9h) 1/2 Sæbekasse Grand Prix pin Bøgehøj, Ebeltoft 2 Roles Instruk…" at bounding box center [204, 508] width 146 height 741
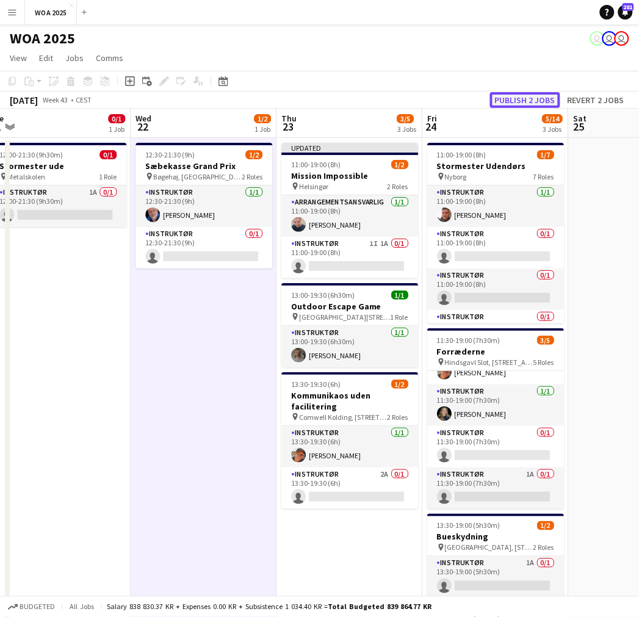
click at [523, 104] on button "Publish 2 jobs" at bounding box center [525, 100] width 70 height 16
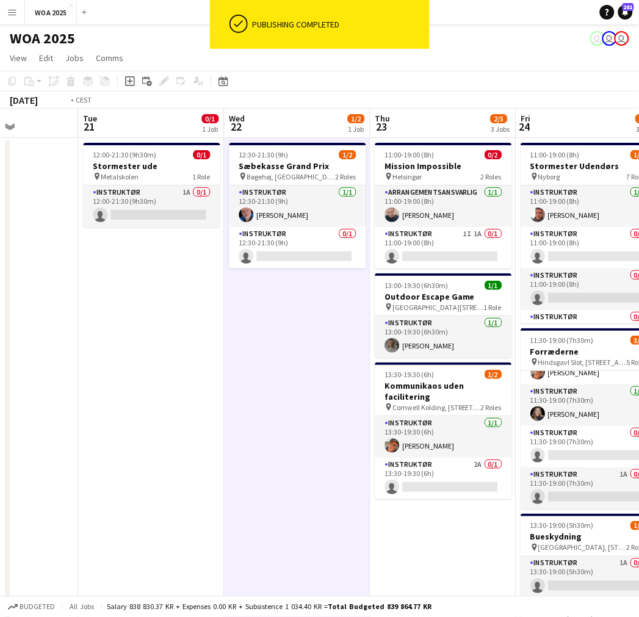
drag, startPoint x: 278, startPoint y: 330, endPoint x: 568, endPoint y: 324, distance: 290.4
click at [556, 320] on app-calendar-viewport "Sat 18 Sun 19 Mon 20 Tue 21 0/1 1 Job Wed 22 1/2 1 Job Thu 23 2/5 3 Jobs Fri 24…" at bounding box center [319, 494] width 639 height 770
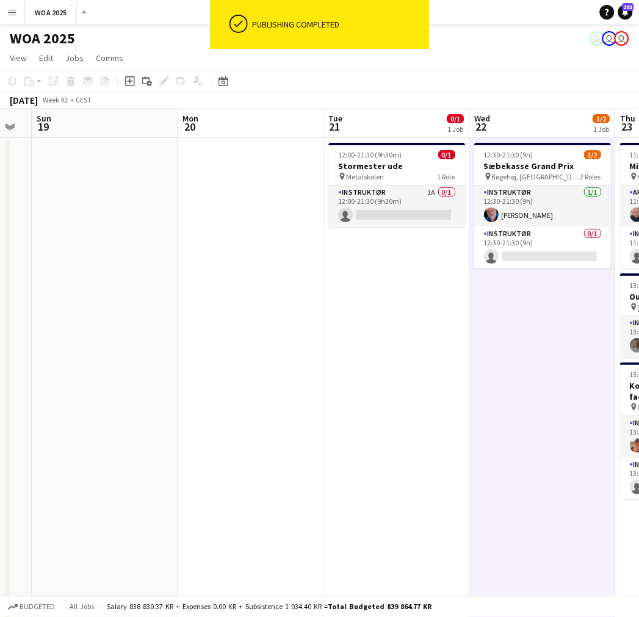
drag, startPoint x: 429, startPoint y: 312, endPoint x: 388, endPoint y: 307, distance: 41.2
click at [558, 307] on app-calendar-viewport "Thu 16 Fri 17 Sat 18 Sun 19 Mon 20 Tue 21 0/1 1 Job Wed 22 1/2 1 Job Thu 23 2/5…" at bounding box center [319, 494] width 639 height 770
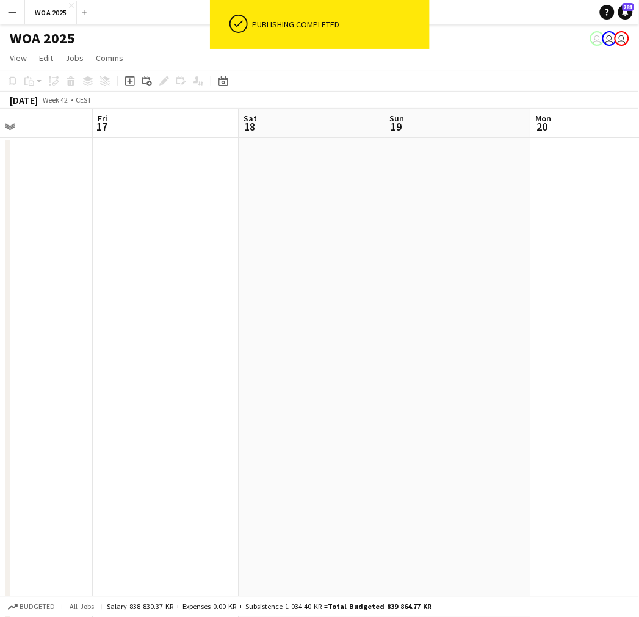
drag, startPoint x: 253, startPoint y: 318, endPoint x: 517, endPoint y: 320, distance: 264.1
click at [528, 320] on app-calendar-viewport "Tue 14 1/1 1 Job Wed 15 Thu 16 Fri 17 Sat 18 Sun 19 Mon 20 Tue 21 0/1 1 Job Wed…" at bounding box center [319, 494] width 639 height 770
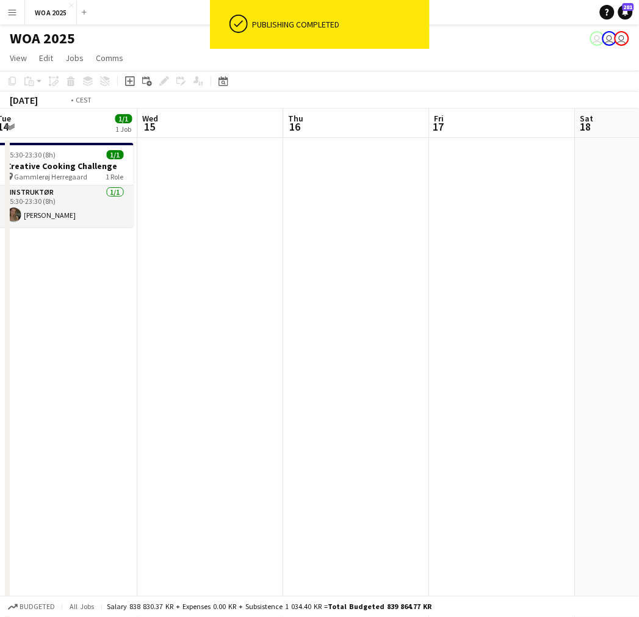
drag, startPoint x: 176, startPoint y: 318, endPoint x: 598, endPoint y: 322, distance: 422.1
click at [598, 322] on app-calendar-viewport "Sun 12 Mon 13 Tue 14 1/1 1 Job Wed 15 Thu 16 Fri 17 Sat 18 Sun 19 Mon 20 Tue 21…" at bounding box center [319, 494] width 639 height 770
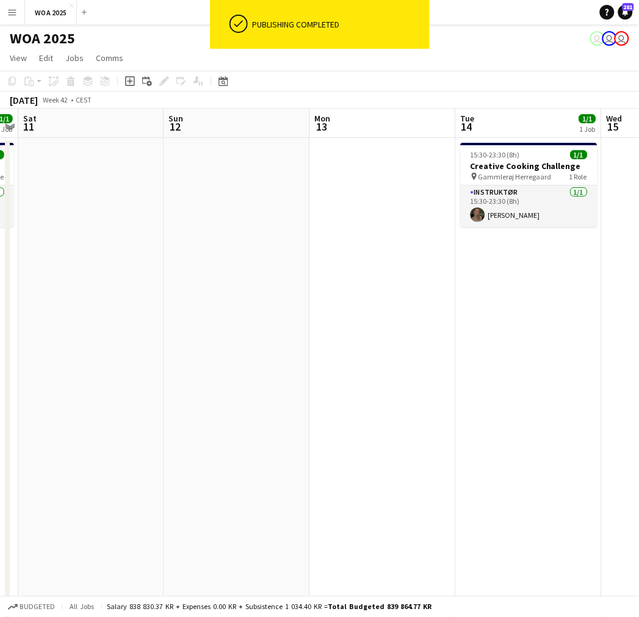
drag, startPoint x: 362, startPoint y: 328, endPoint x: 641, endPoint y: 331, distance: 278.8
click at [632, 331] on app-calendar-viewport "Thu 9 1/1 1 Job Fri 10 1/1 1 Job Sat 11 Sun 12 Mon 13 Tue 14 1/1 1 Job Wed 15 T…" at bounding box center [319, 494] width 639 height 770
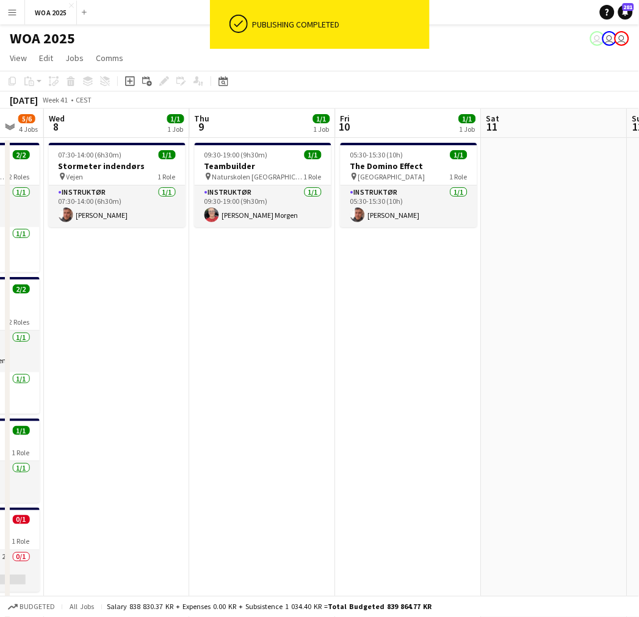
drag, startPoint x: 245, startPoint y: 330, endPoint x: 450, endPoint y: 331, distance: 205.6
click at [450, 331] on app-calendar-viewport "Mon 6 1/1 1 Job Tue 7 5/6 4 Jobs Wed 8 1/1 1 Job Thu 9 1/1 1 Job Fri 10 1/1 1 J…" at bounding box center [319, 494] width 639 height 770
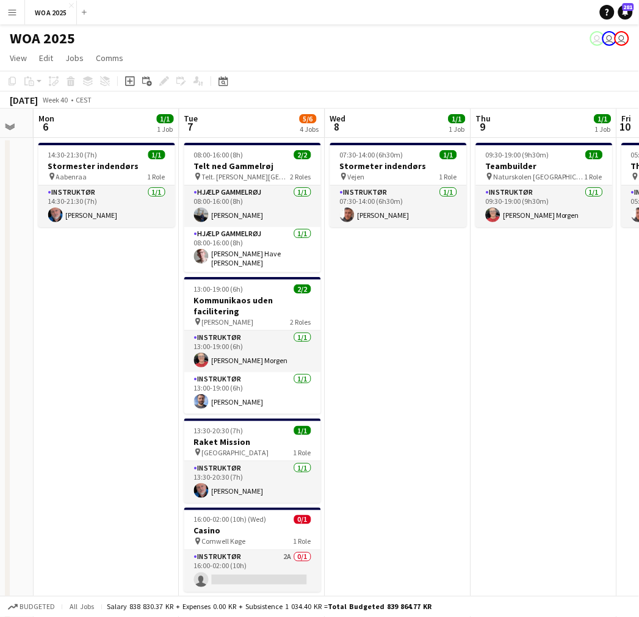
drag, startPoint x: 281, startPoint y: 331, endPoint x: 504, endPoint y: 351, distance: 224.2
click at [504, 351] on app-calendar-viewport "Sat 4 Sun 5 Mon 6 1/1 1 Job Tue 7 5/6 4 Jobs Wed 8 1/1 1 Job Thu 9 1/1 1 Job Fr…" at bounding box center [319, 494] width 639 height 770
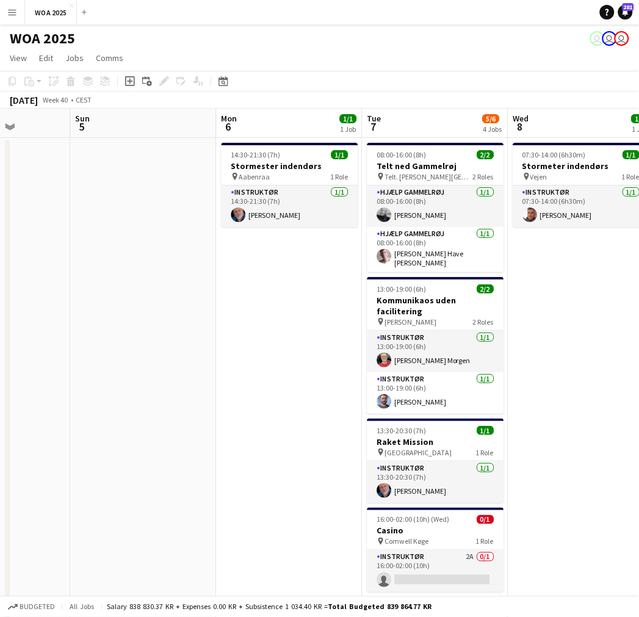
drag, startPoint x: 257, startPoint y: 337, endPoint x: 492, endPoint y: 343, distance: 234.9
click at [492, 343] on app-calendar-viewport "Thu 2 6/7 4 Jobs Fri 3 7/9 4 Jobs Sat 4 Sun 5 Mon 6 1/1 1 Job Tue 7 5/6 4 Jobs …" at bounding box center [319, 494] width 639 height 770
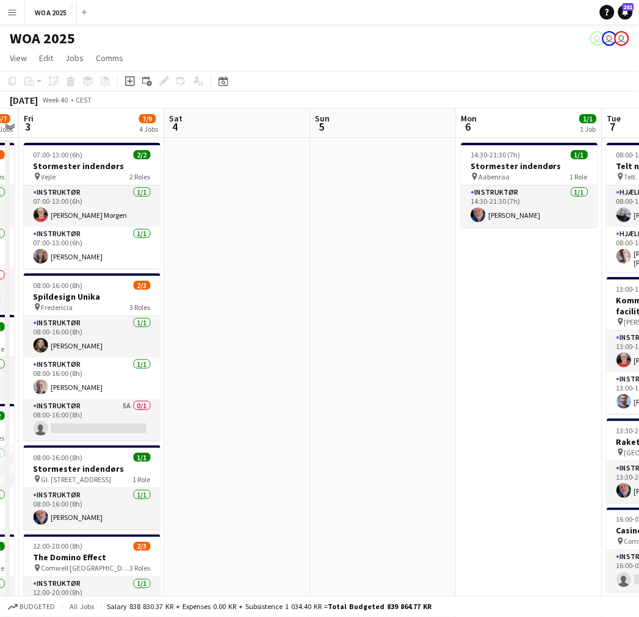
drag, startPoint x: 213, startPoint y: 333, endPoint x: 391, endPoint y: 337, distance: 177.5
click at [390, 337] on app-calendar-viewport "Wed 1 1/1 1 Job Thu 2 6/7 4 Jobs Fri 3 7/9 4 Jobs Sat 4 Sun 5 Mon 6 1/1 1 Job T…" at bounding box center [319, 494] width 639 height 770
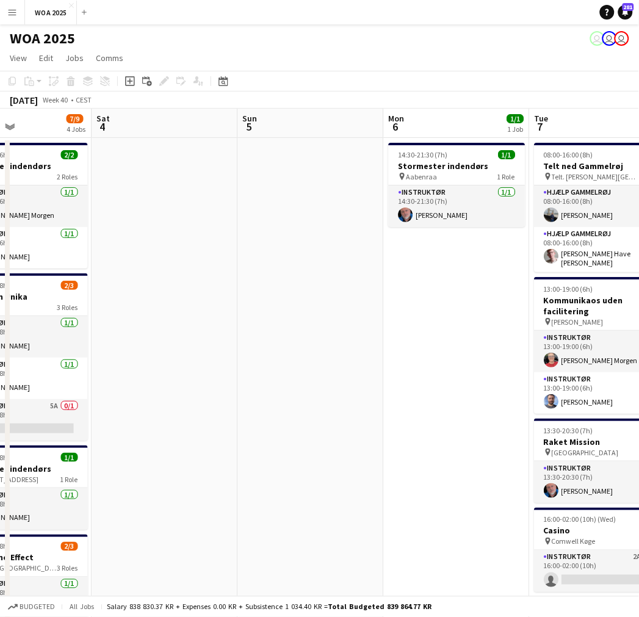
drag, startPoint x: 464, startPoint y: 325, endPoint x: 387, endPoint y: 329, distance: 77.6
click at [387, 329] on app-calendar-viewport "Wed 1 1/1 1 Job Thu 2 6/7 4 Jobs Fri 3 7/9 4 Jobs Sat 4 Sun 5 Mon 6 1/1 1 Job T…" at bounding box center [319, 494] width 639 height 770
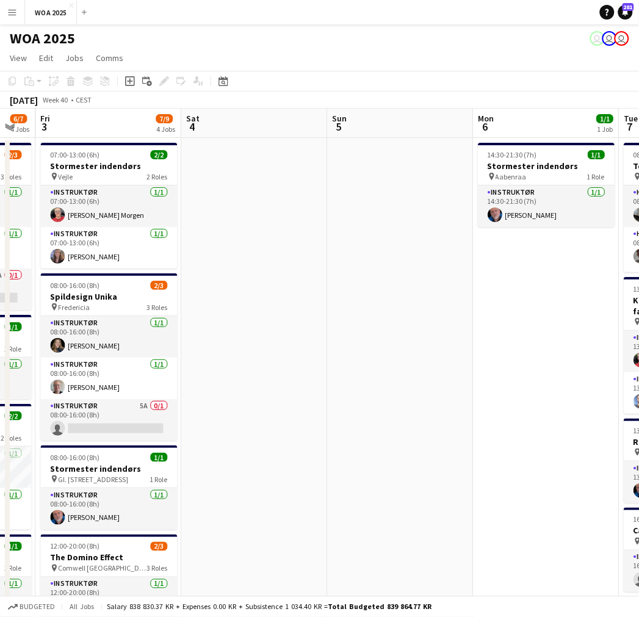
scroll to position [0, 407]
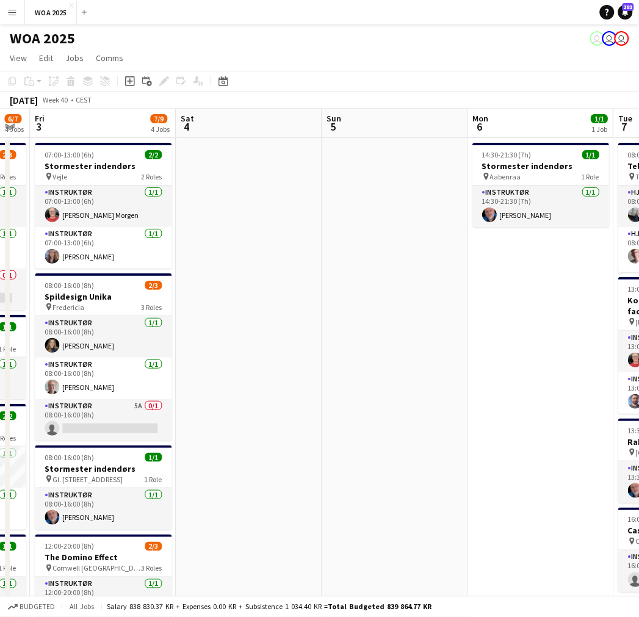
drag, startPoint x: 163, startPoint y: 284, endPoint x: 196, endPoint y: 287, distance: 33.1
click at [196, 287] on app-calendar-viewport "Tue 30 13/14 4 Jobs Wed 1 1/1 1 Job Thu 2 6/7 4 Jobs Fri 3 7/9 4 Jobs Sat 4 Sun…" at bounding box center [319, 494] width 639 height 770
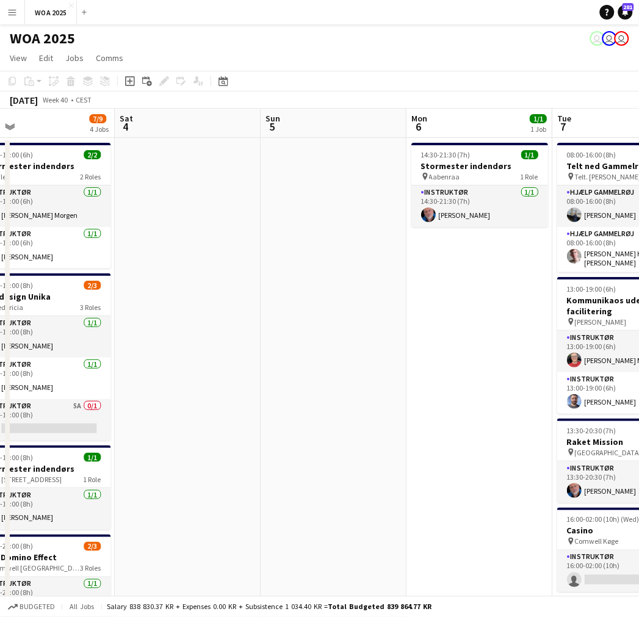
drag, startPoint x: 339, startPoint y: 320, endPoint x: 240, endPoint y: 324, distance: 98.9
click at [240, 324] on app-calendar-viewport "Tue 30 13/14 4 Jobs Wed 1 1/1 1 Job Thu 2 6/7 4 Jobs Fri 3 7/9 4 Jobs Sat 4 Sun…" at bounding box center [319, 494] width 639 height 770
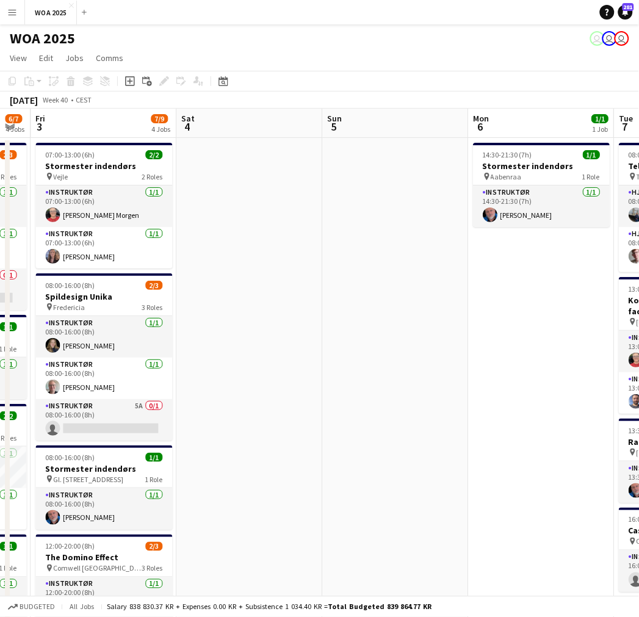
scroll to position [0, 405]
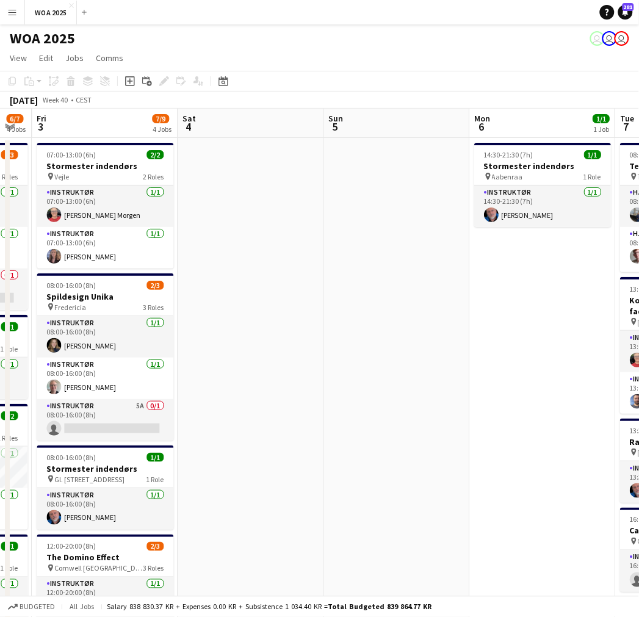
drag, startPoint x: 260, startPoint y: 296, endPoint x: 362, endPoint y: 308, distance: 102.5
click at [362, 308] on app-calendar-viewport "Tue 30 13/14 4 Jobs Wed 1 1/1 1 Job Thu 2 6/7 4 Jobs Fri 3 7/9 4 Jobs Sat 4 Sun…" at bounding box center [319, 494] width 639 height 770
